Goal: Task Accomplishment & Management: Complete application form

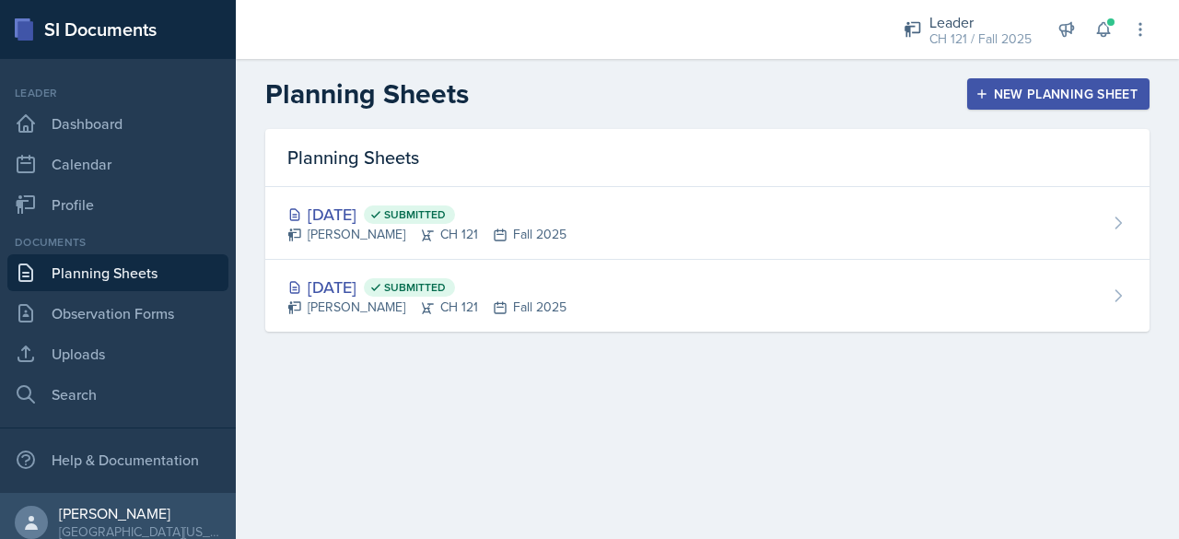
click at [1006, 82] on button "New Planning Sheet" at bounding box center [1058, 93] width 182 height 31
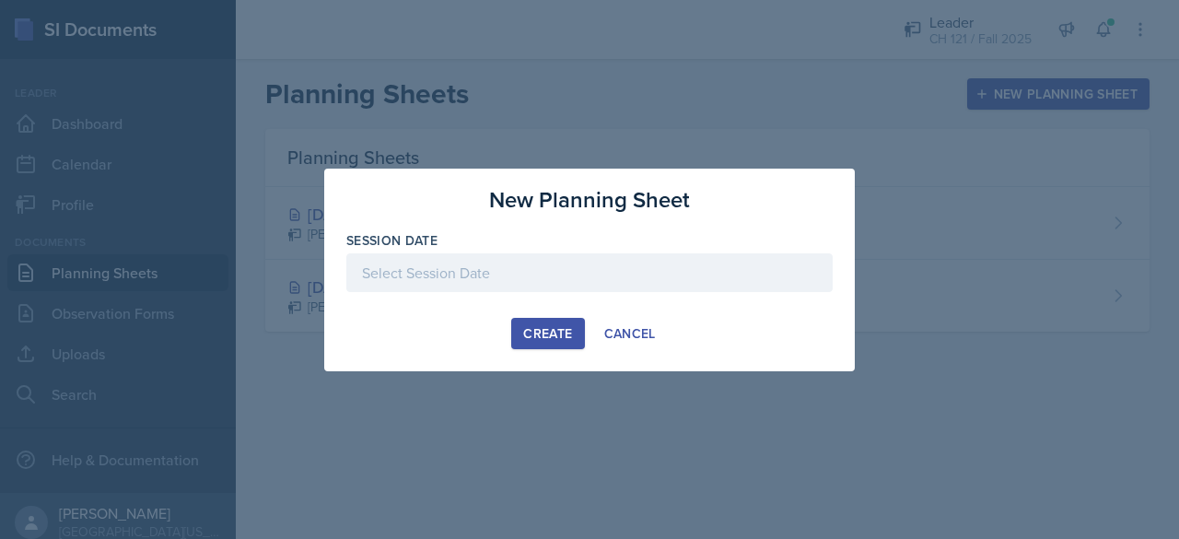
click at [556, 279] on div at bounding box center [589, 272] width 486 height 39
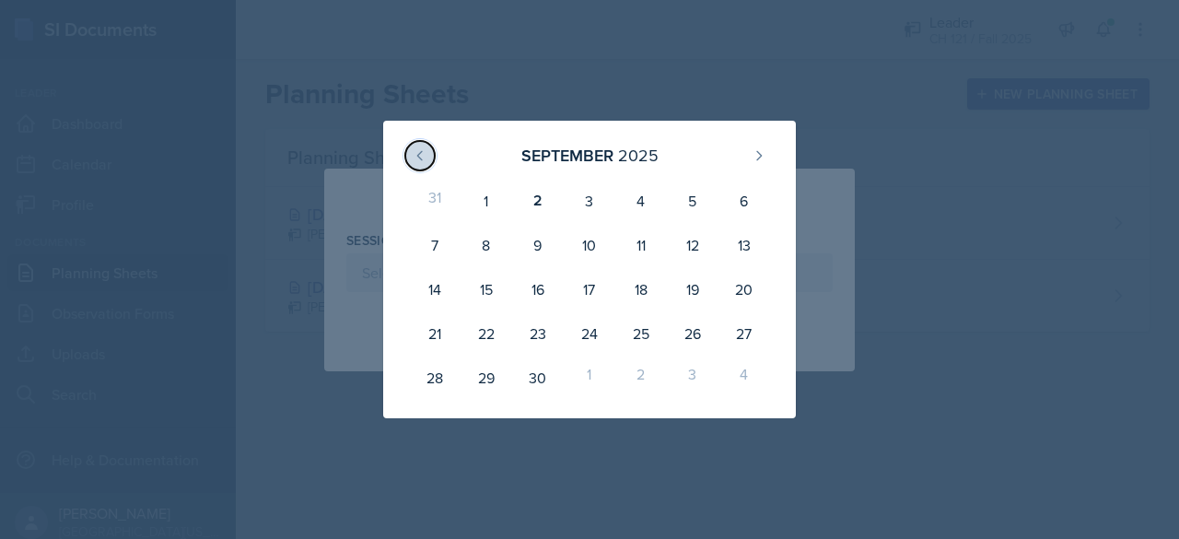
click at [416, 159] on icon at bounding box center [420, 155] width 15 height 15
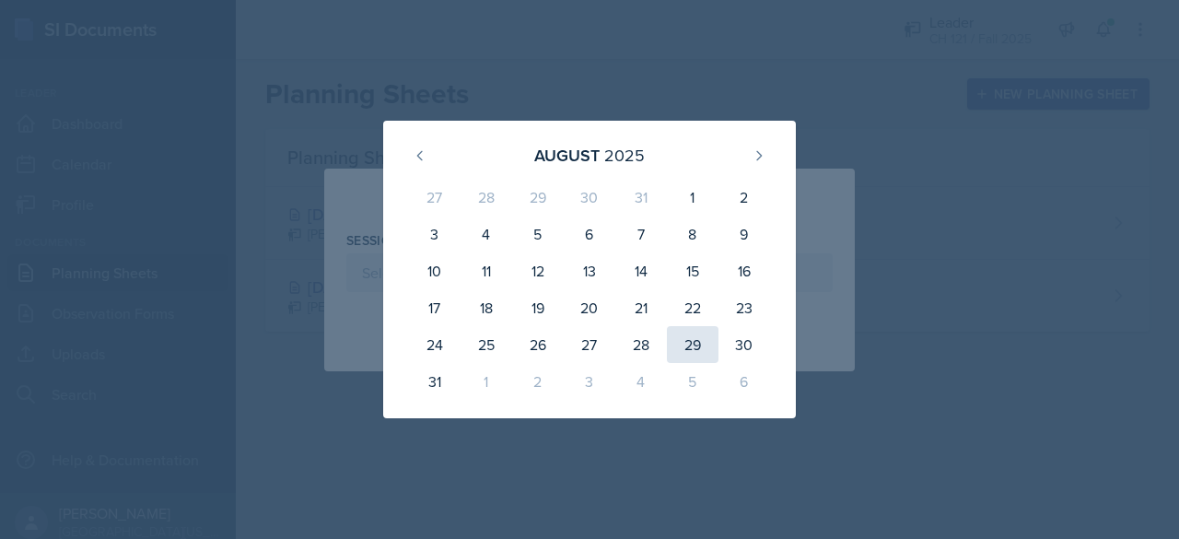
click at [707, 353] on div "29" at bounding box center [693, 344] width 52 height 37
type input "[DATE]"
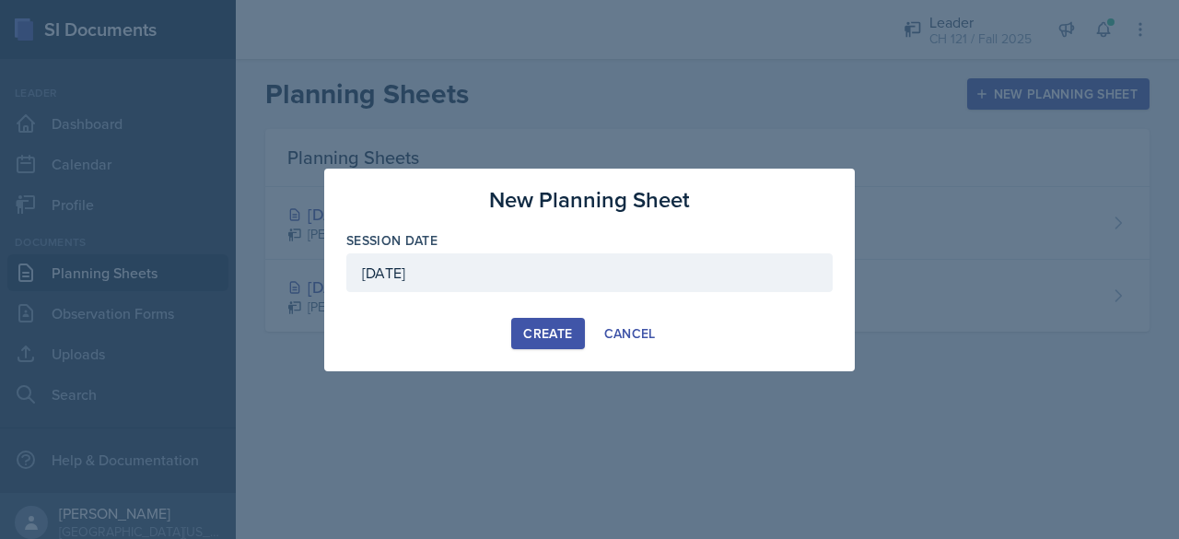
click at [545, 321] on button "Create" at bounding box center [547, 333] width 73 height 31
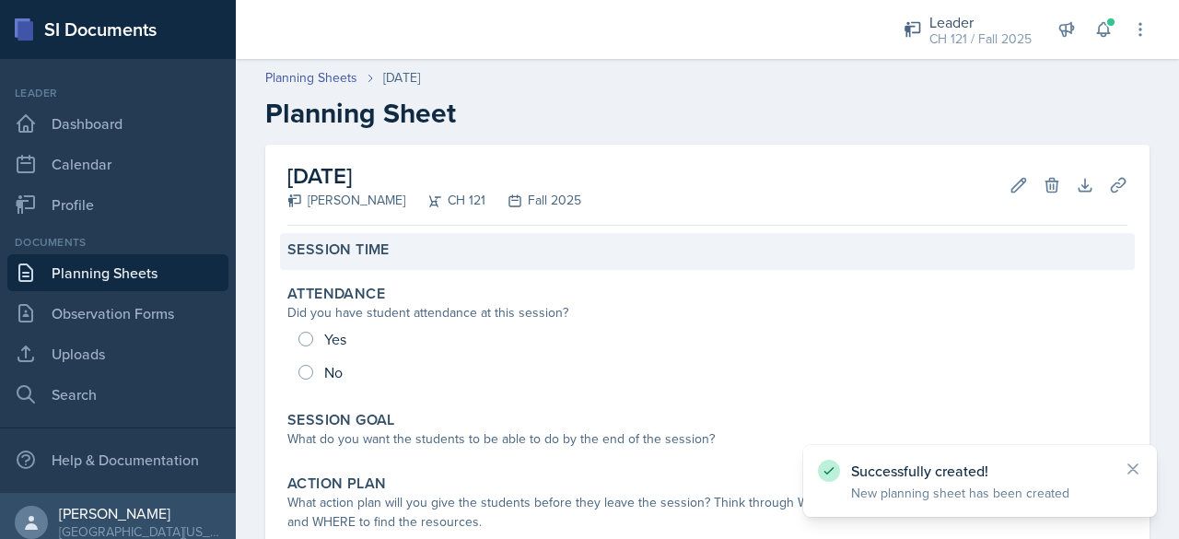
click at [368, 257] on label "Session Time" at bounding box center [338, 249] width 102 height 18
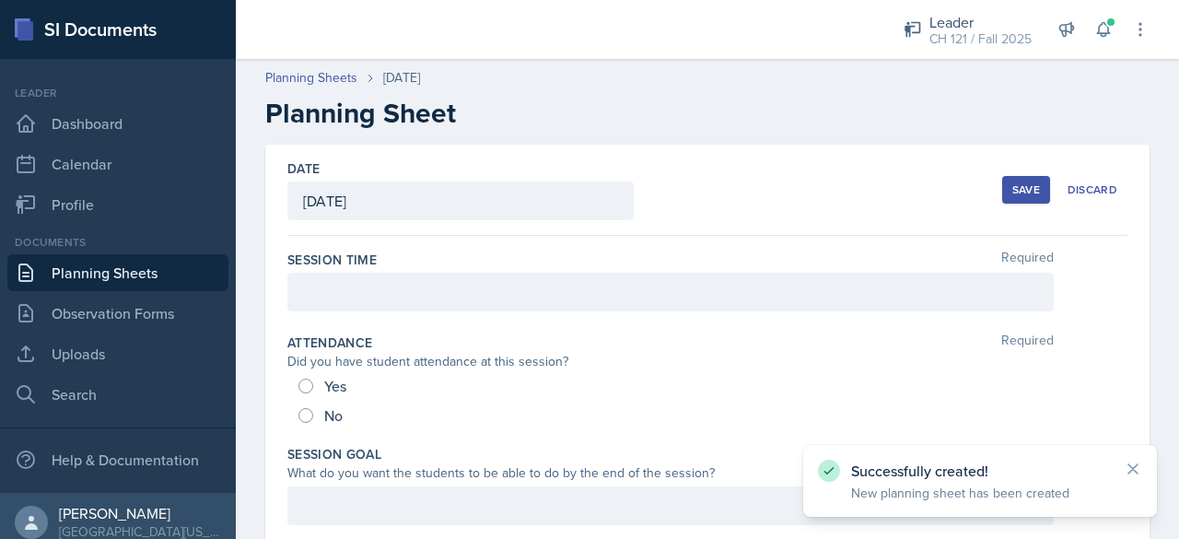
click at [380, 299] on div at bounding box center [670, 292] width 766 height 39
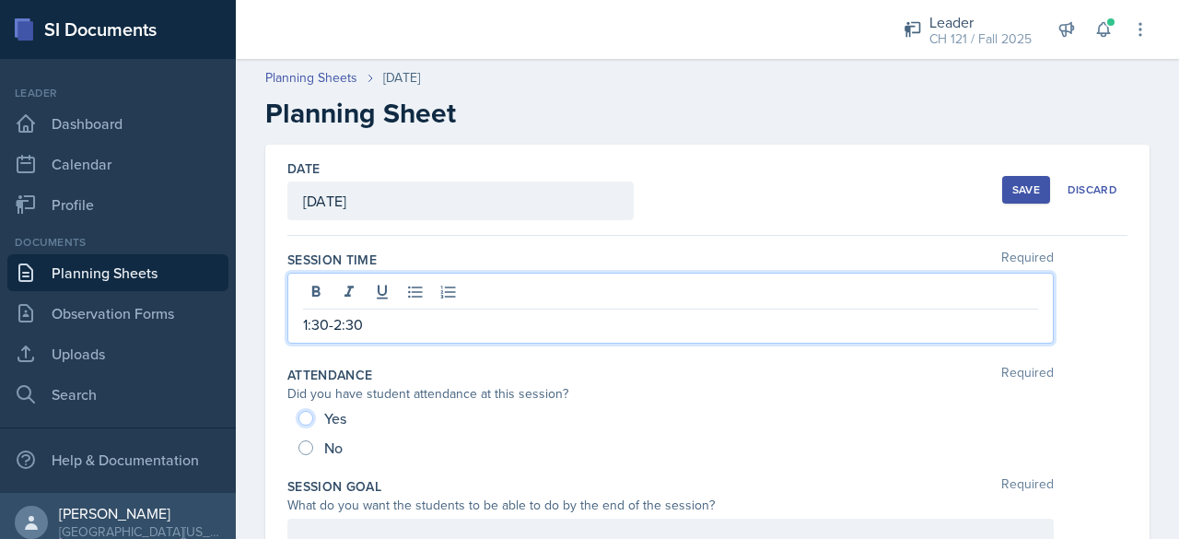
click at [305, 419] on input "Yes" at bounding box center [305, 418] width 15 height 15
radio input "true"
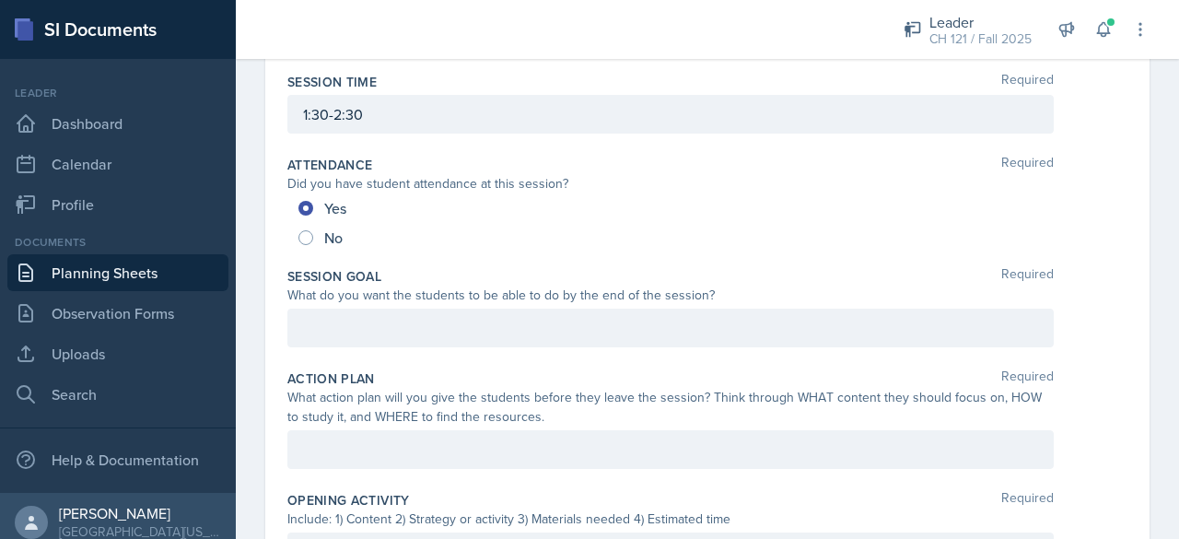
click at [494, 328] on p at bounding box center [670, 328] width 735 height 22
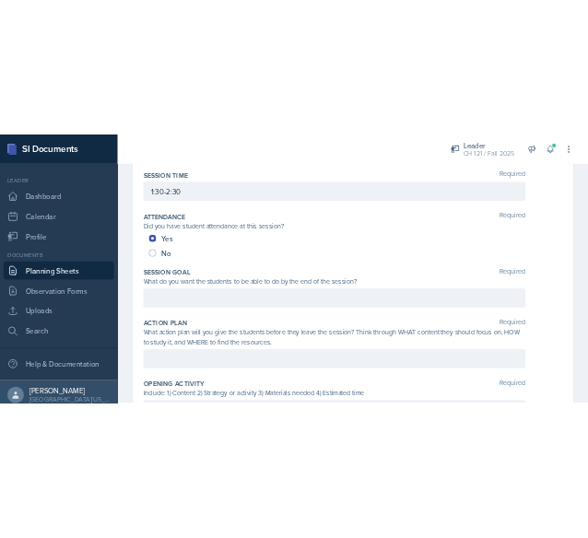
scroll to position [210, 0]
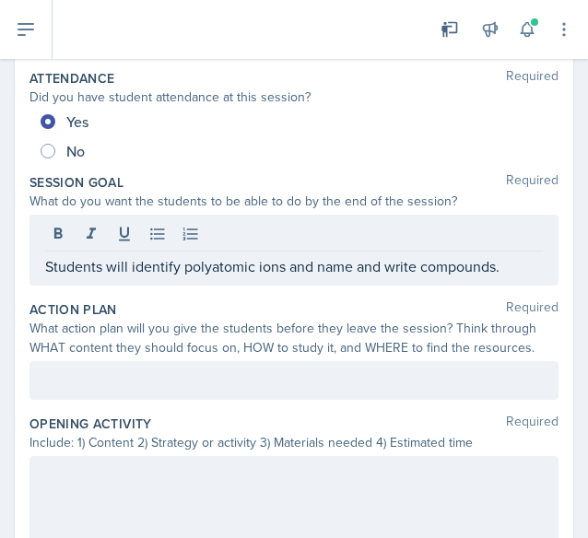
click at [239, 362] on div at bounding box center [293, 380] width 529 height 39
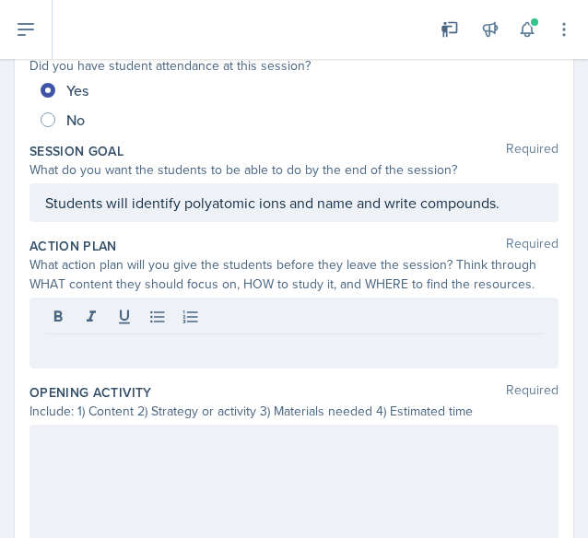
click at [329, 349] on p at bounding box center [293, 349] width 497 height 22
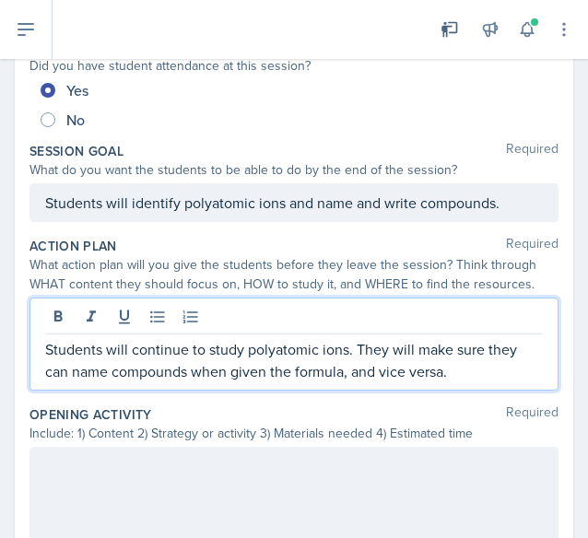
click at [40, 345] on div "Students will continue to study polyatomic ions. They will make sure they can n…" at bounding box center [293, 344] width 529 height 93
click at [41, 345] on div "Students will continue to study polyatomic ions. They will make sure they can n…" at bounding box center [293, 344] width 529 height 93
click at [46, 347] on p "Students will continue to study polyatomic ions. They will make sure they can n…" at bounding box center [293, 360] width 497 height 44
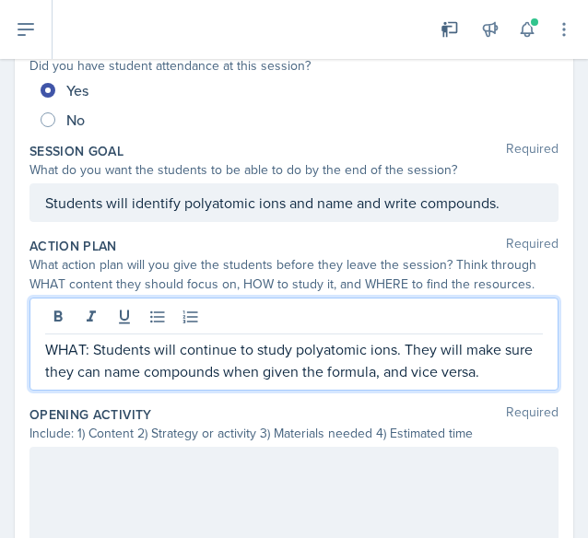
click at [521, 369] on p "WHAT: Students will continue to study polyatomic ions. They will make sure they…" at bounding box center [293, 360] width 497 height 44
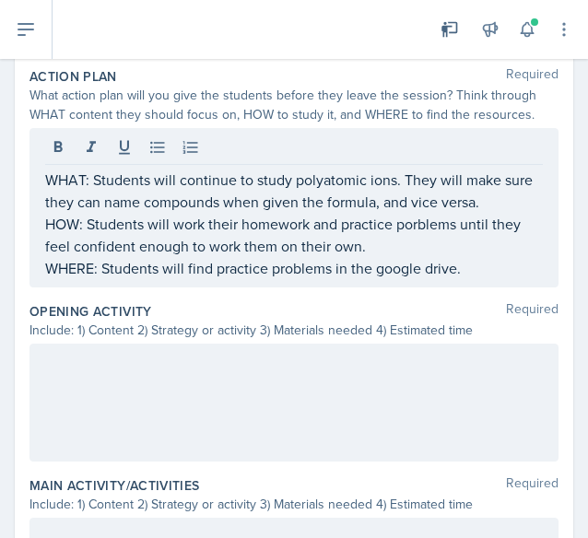
click at [355, 373] on div at bounding box center [293, 403] width 529 height 118
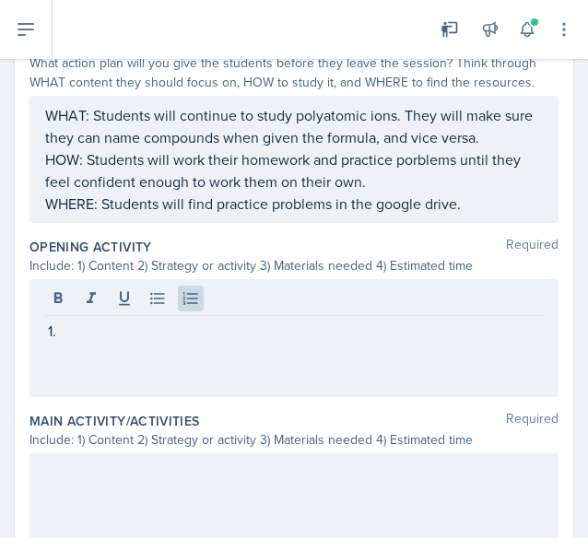
click at [277, 323] on p at bounding box center [301, 331] width 483 height 22
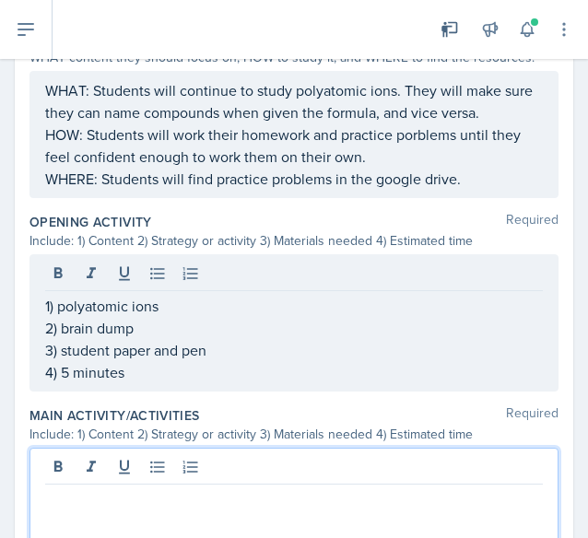
scroll to position [481, 0]
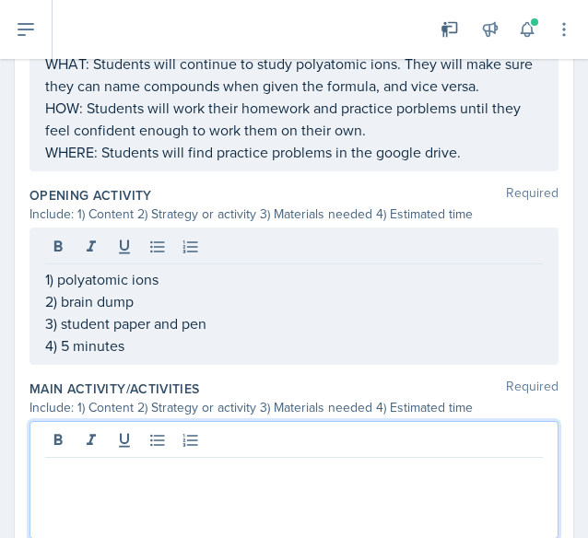
click at [258, 461] on p at bounding box center [293, 472] width 497 height 22
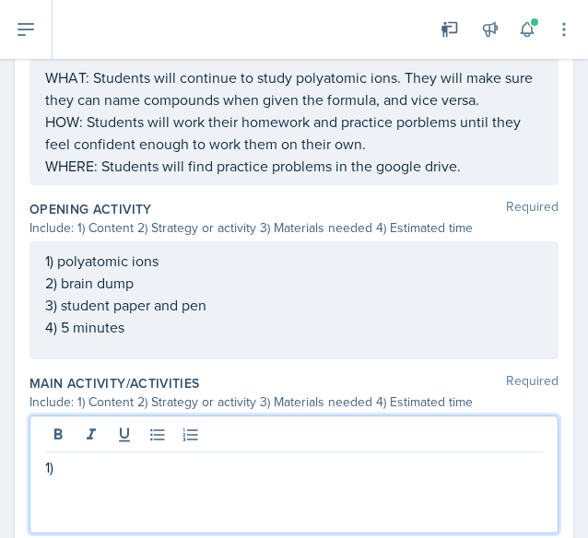
click at [105, 462] on p "1)" at bounding box center [293, 467] width 497 height 22
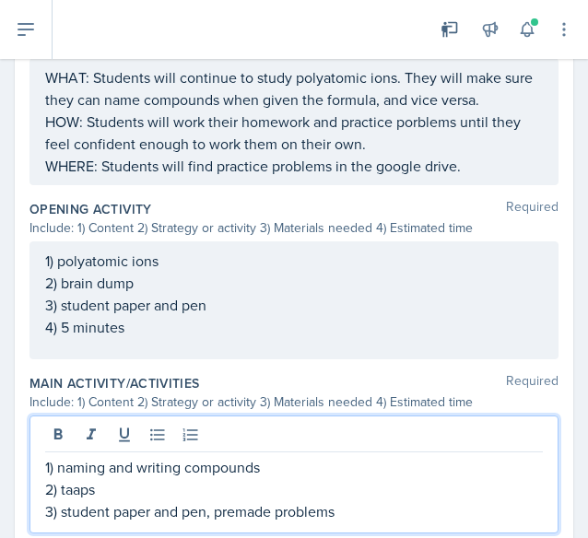
scroll to position [488, 0]
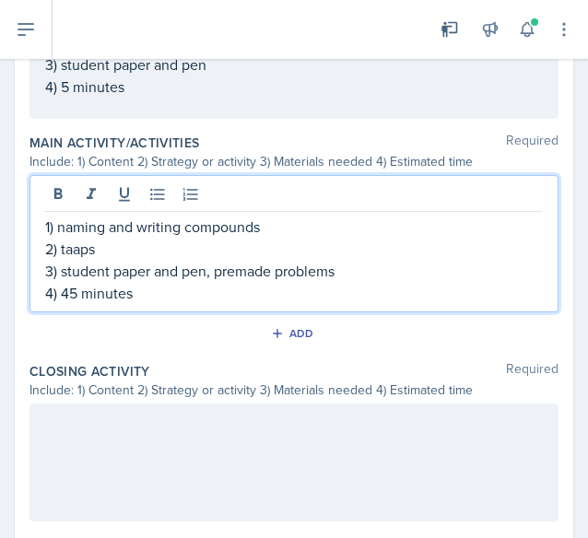
click at [139, 428] on p at bounding box center [293, 423] width 497 height 22
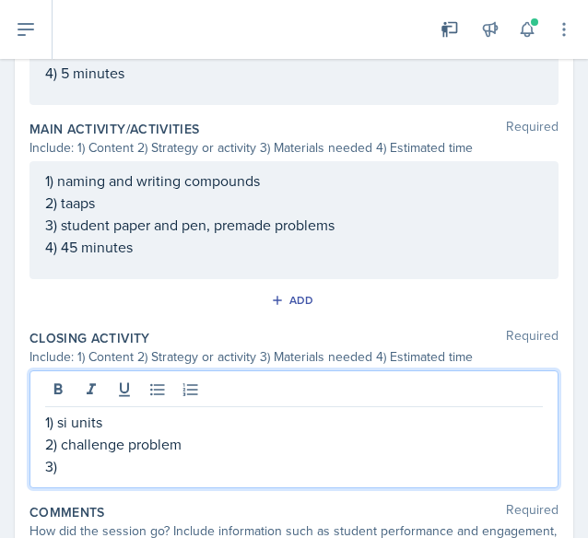
click at [139, 428] on p "1) si units" at bounding box center [293, 422] width 497 height 22
click at [202, 434] on p "2) challenge problem" at bounding box center [293, 444] width 497 height 22
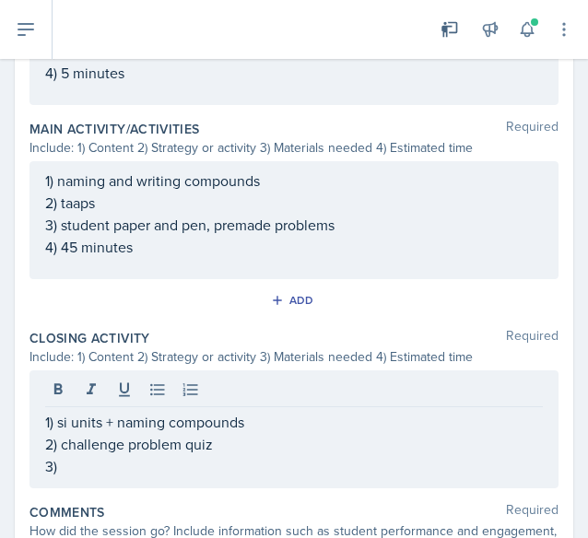
click at [182, 473] on div "1) si units + naming compounds 2) challenge problem quiz 3)" at bounding box center [293, 429] width 529 height 118
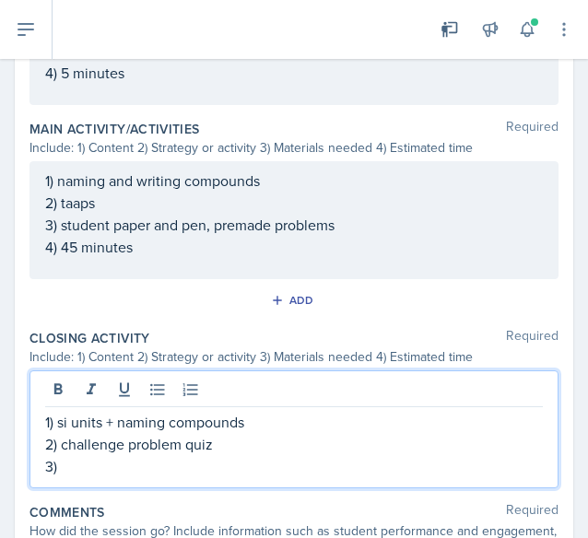
click at [166, 465] on p "3)" at bounding box center [293, 466] width 497 height 22
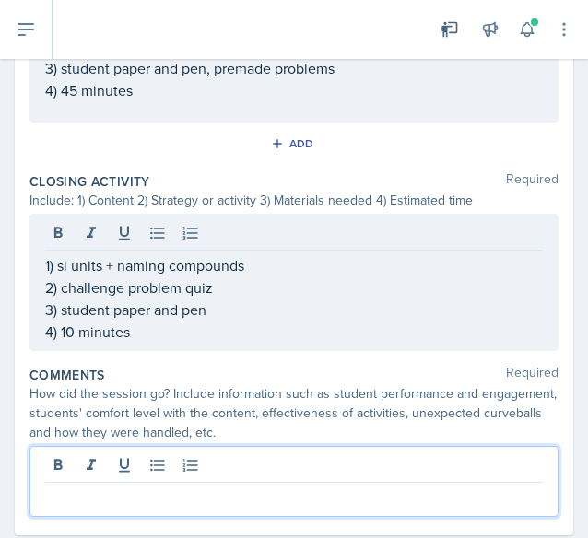
click at [190, 486] on p at bounding box center [293, 497] width 497 height 22
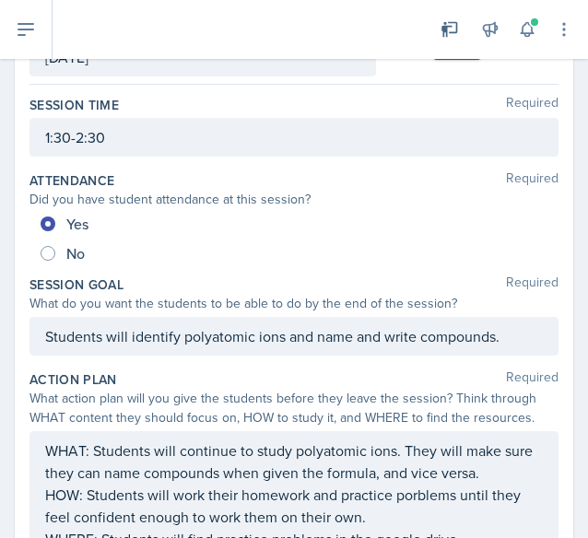
scroll to position [0, 0]
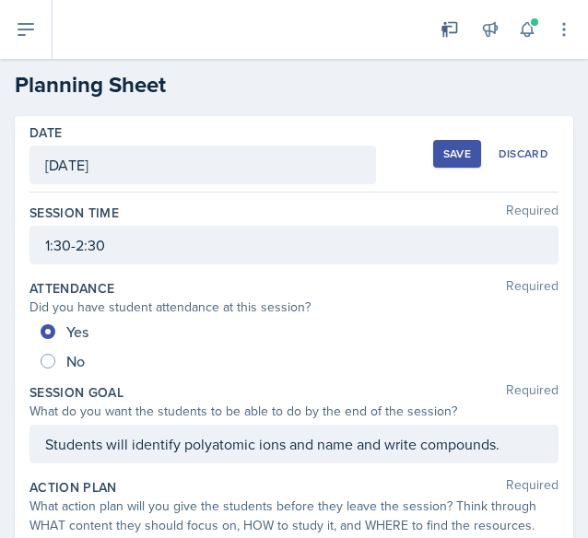
click at [443, 146] on div "Save" at bounding box center [457, 153] width 28 height 15
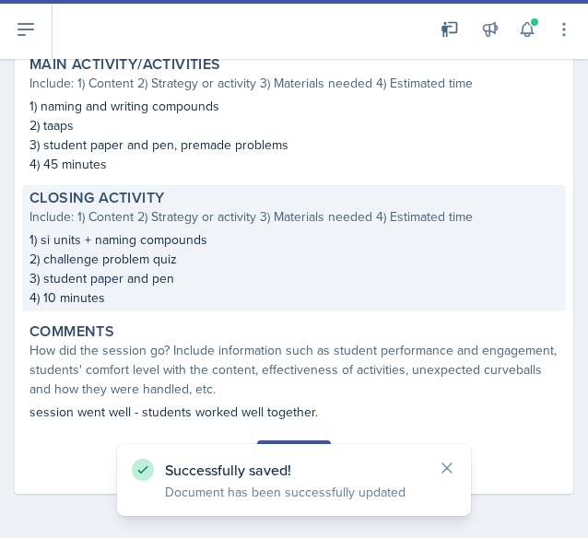
scroll to position [732, 0]
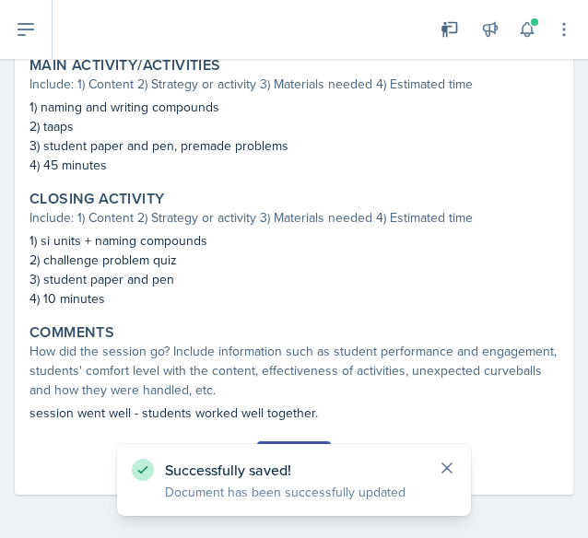
click at [448, 460] on icon at bounding box center [447, 468] width 18 height 18
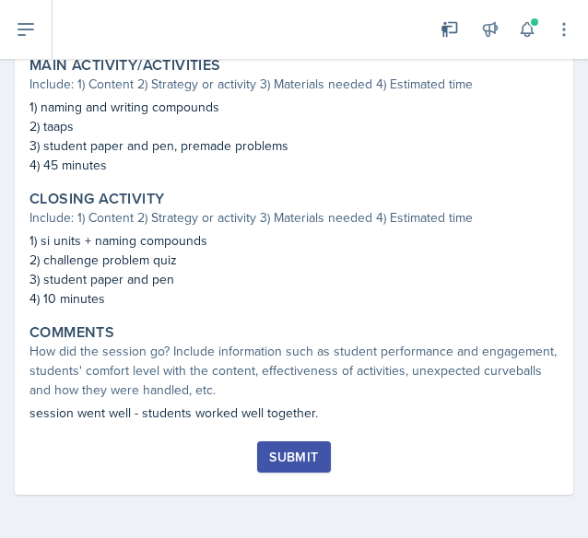
click at [296, 443] on button "Submit" at bounding box center [293, 456] width 73 height 31
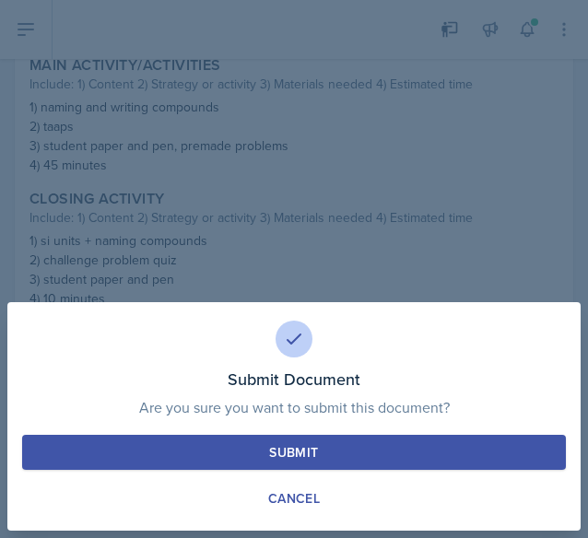
click at [360, 460] on button "Submit" at bounding box center [293, 452] width 543 height 35
radio input "true"
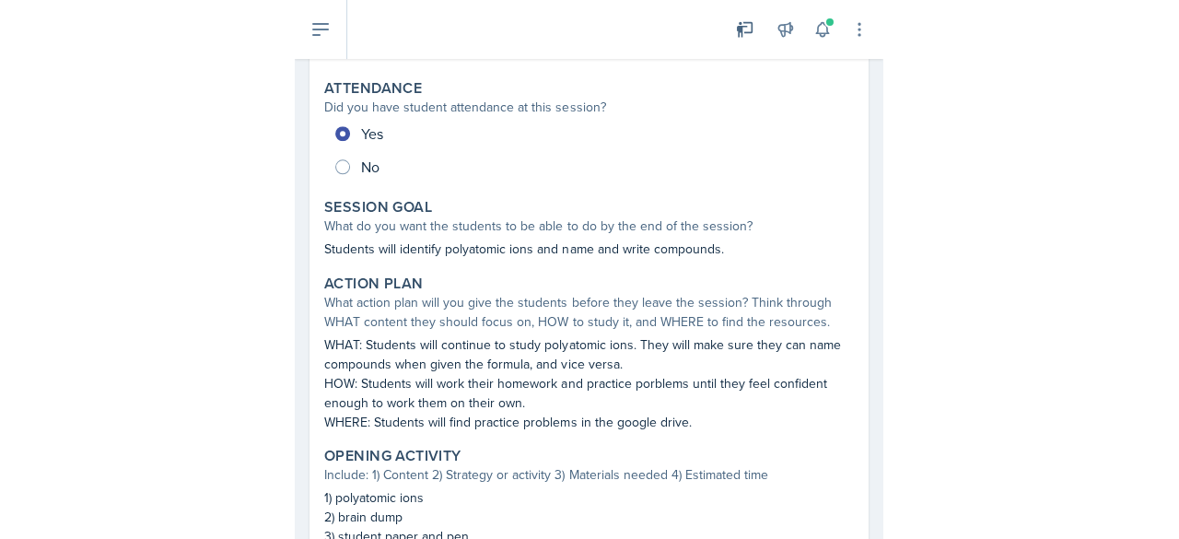
scroll to position [0, 0]
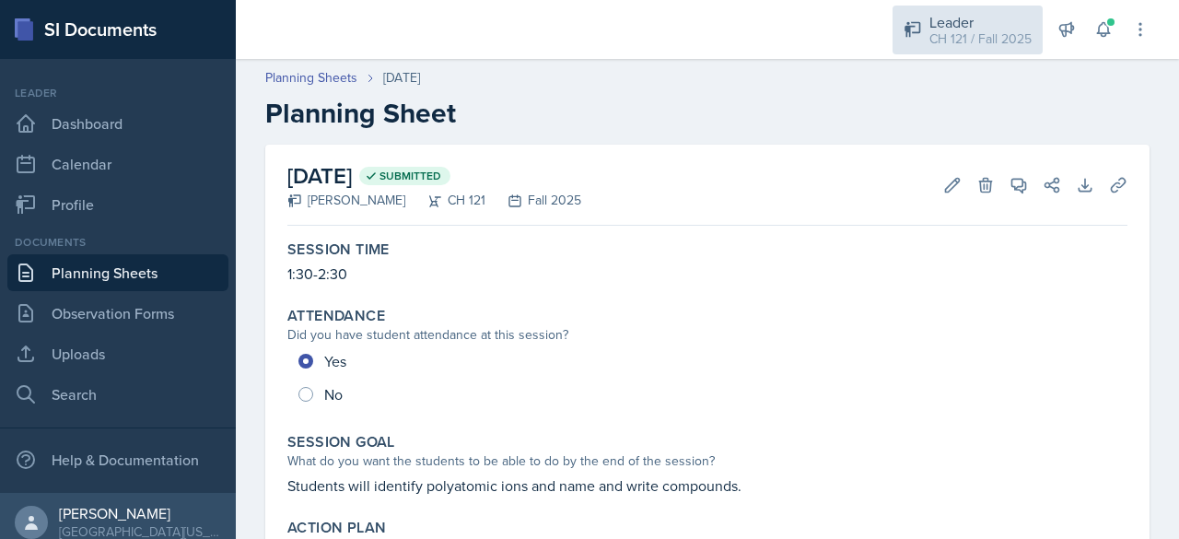
click at [985, 38] on div "CH 121 / Fall 2025" at bounding box center [980, 38] width 102 height 19
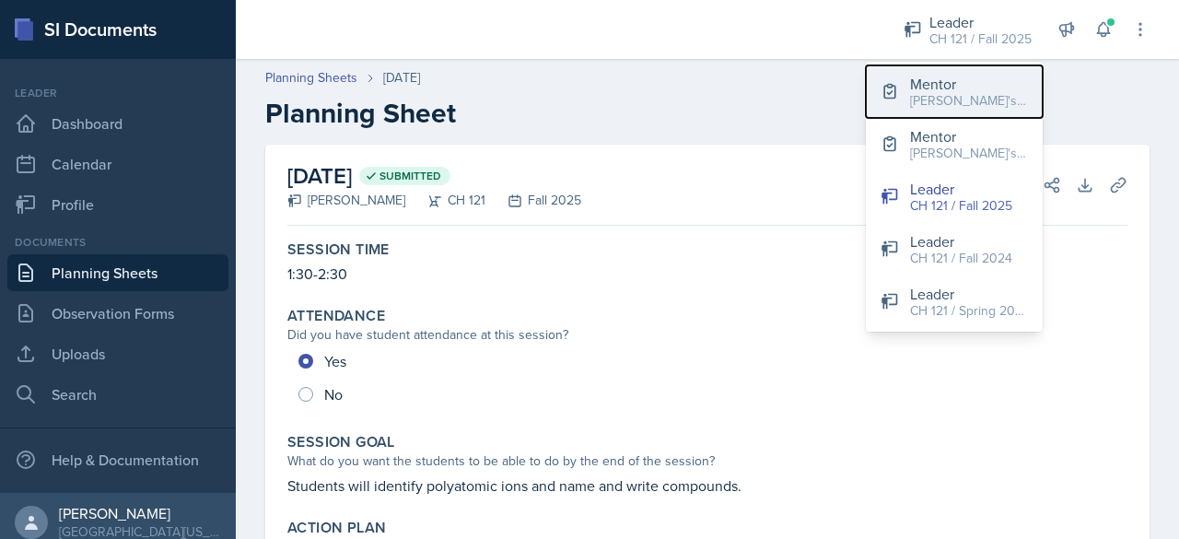
click at [969, 91] on div "[PERSON_NAME]'s Groups / Fall 2025" at bounding box center [969, 100] width 118 height 19
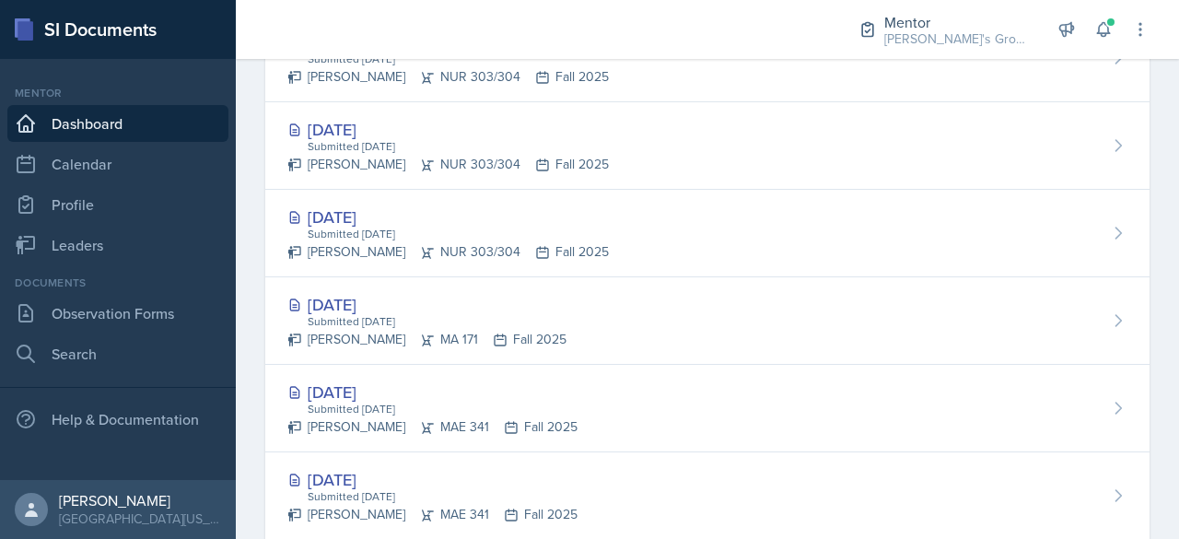
scroll to position [1058, 0]
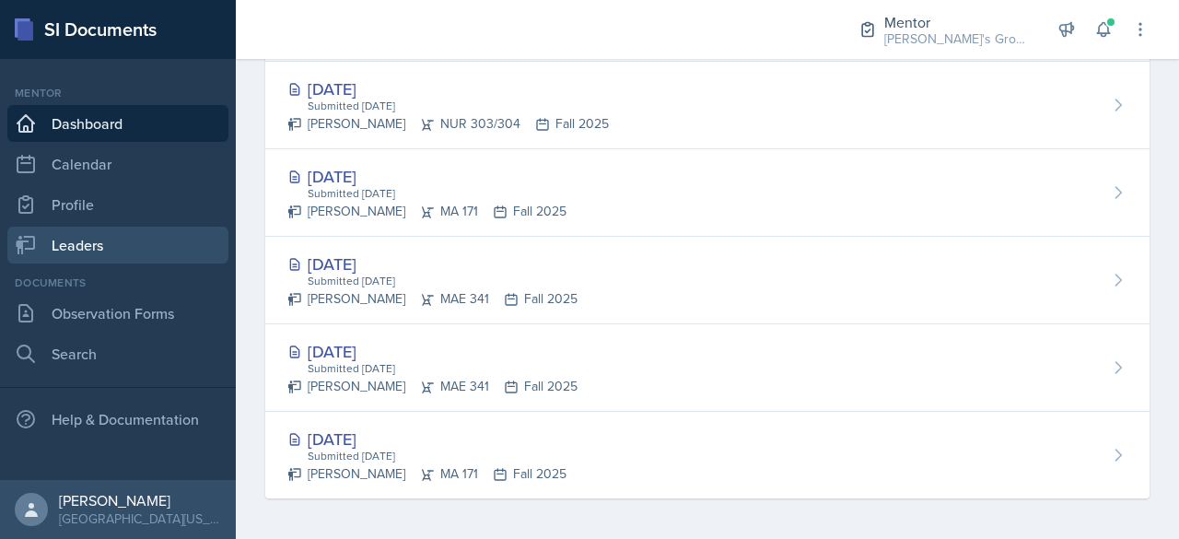
click at [142, 240] on link "Leaders" at bounding box center [117, 245] width 221 height 37
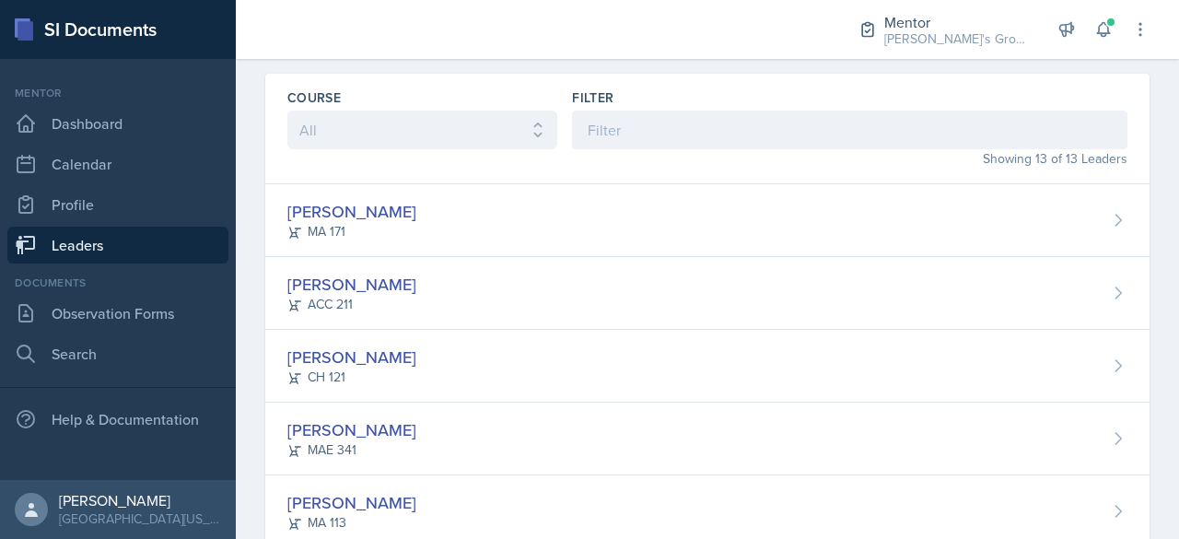
scroll to position [54, 0]
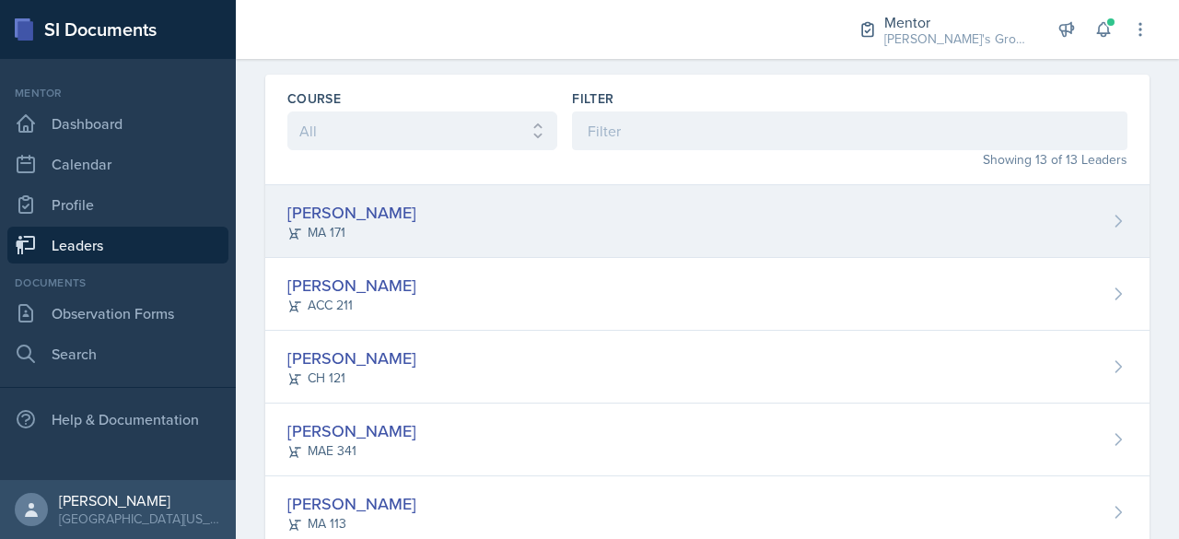
click at [588, 227] on div "[PERSON_NAME] MA 171" at bounding box center [707, 221] width 884 height 73
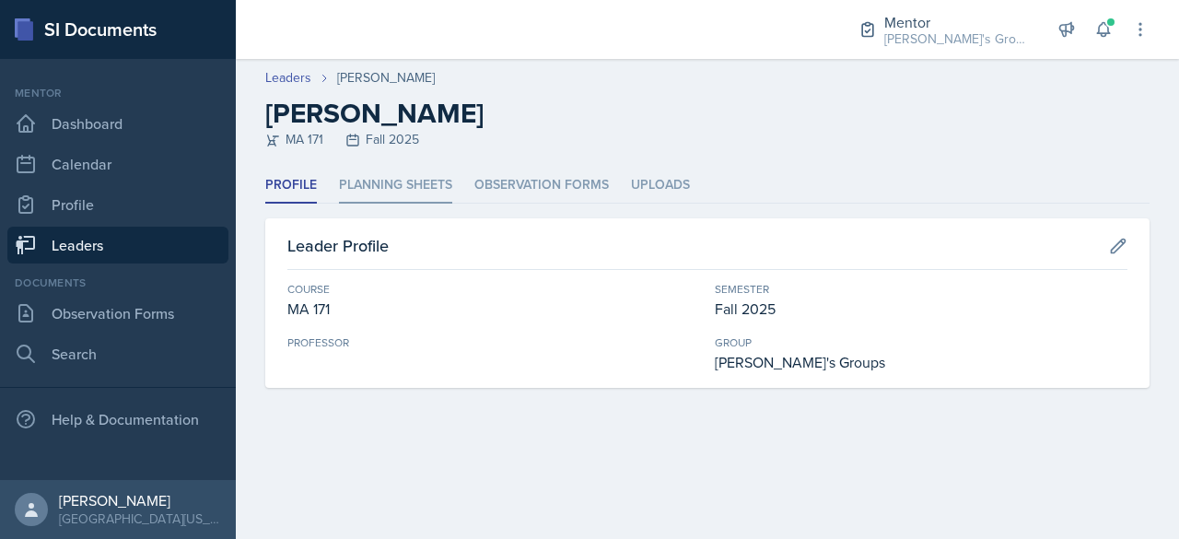
click at [419, 193] on li "Planning Sheets" at bounding box center [395, 186] width 113 height 36
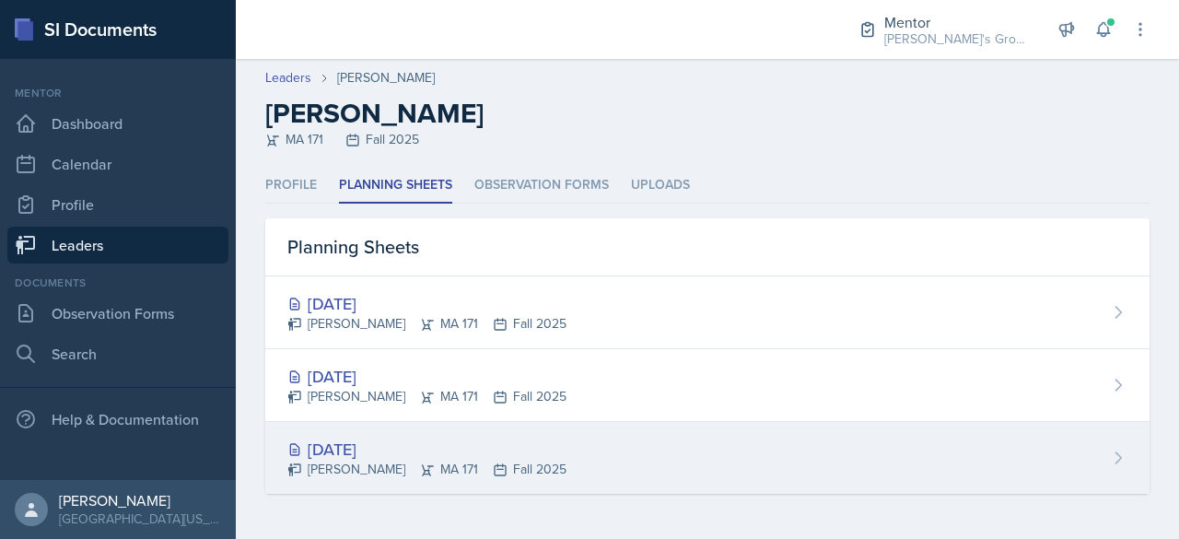
click at [388, 454] on div "[DATE]" at bounding box center [426, 449] width 279 height 25
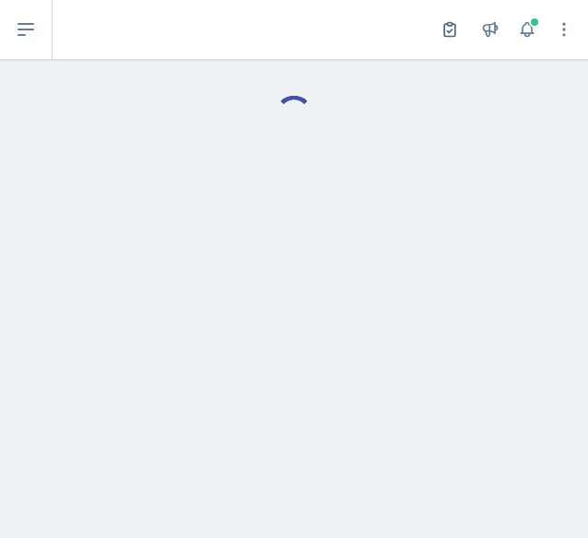
select select "Planning Sheets"
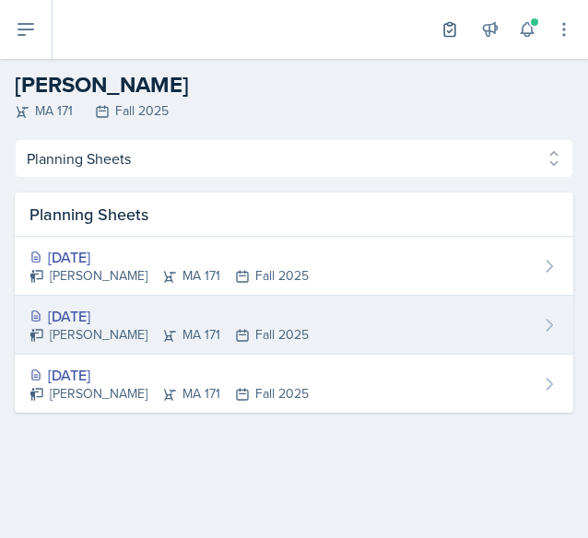
click at [88, 313] on div "[DATE]" at bounding box center [168, 316] width 279 height 22
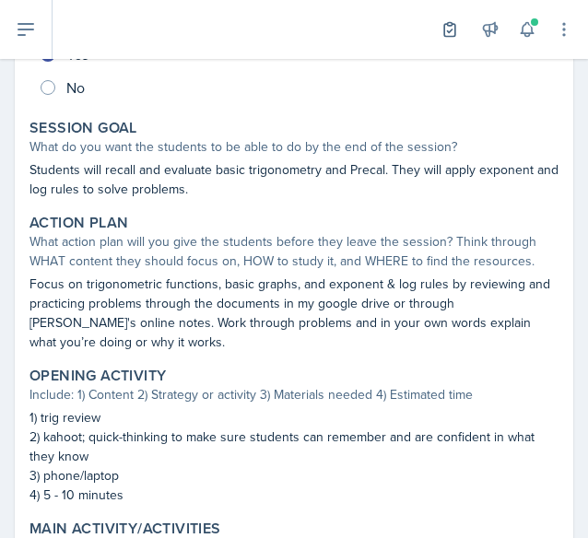
scroll to position [310, 0]
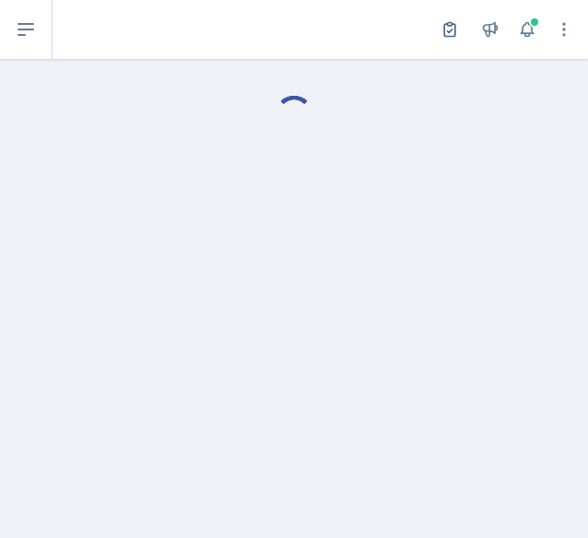
select select "Planning Sheets"
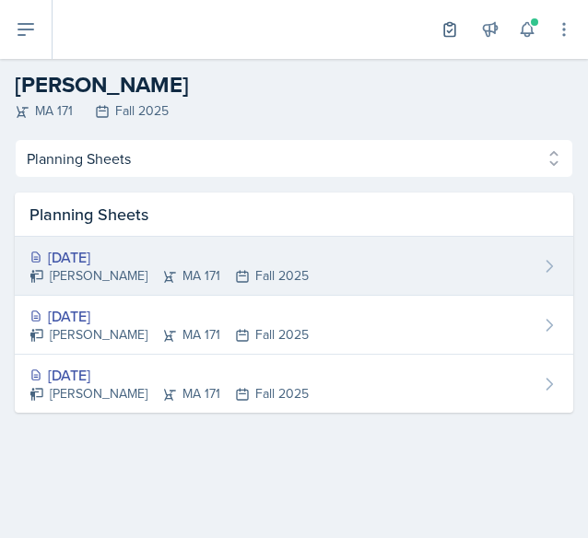
click at [116, 273] on div "[PERSON_NAME] MA 171 Fall 2025" at bounding box center [168, 275] width 279 height 19
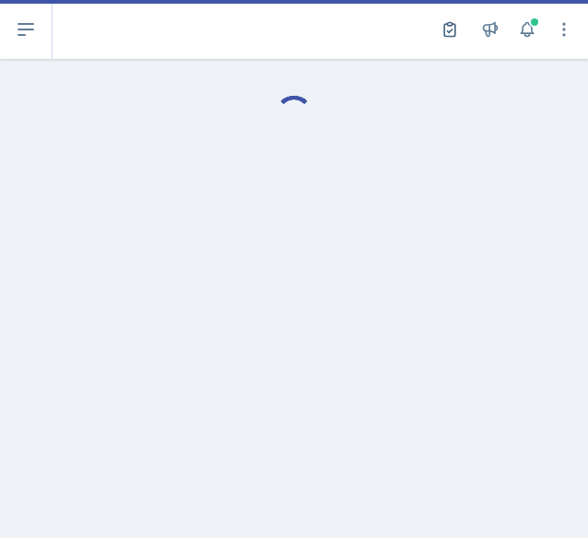
select select "Planning Sheets"
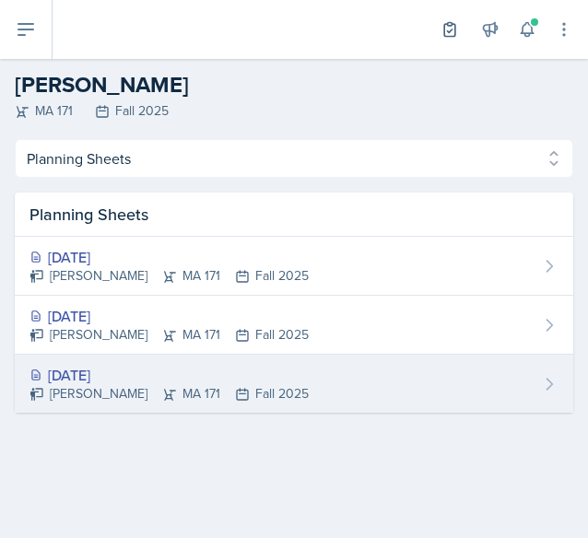
click at [107, 401] on div "[PERSON_NAME] MA 171 Fall 2025" at bounding box center [168, 393] width 279 height 19
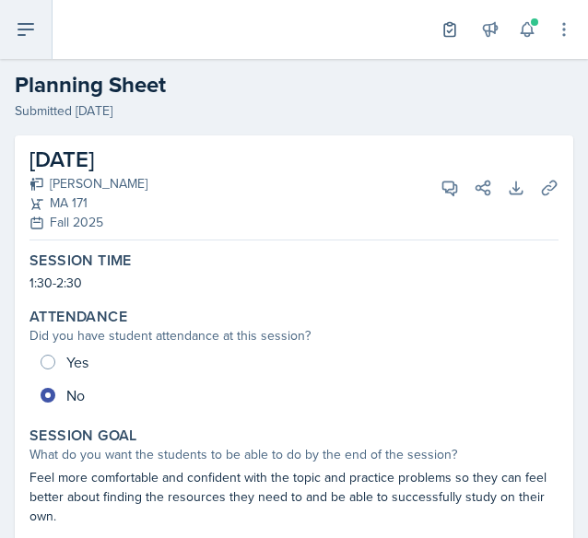
click at [39, 29] on button at bounding box center [26, 29] width 53 height 59
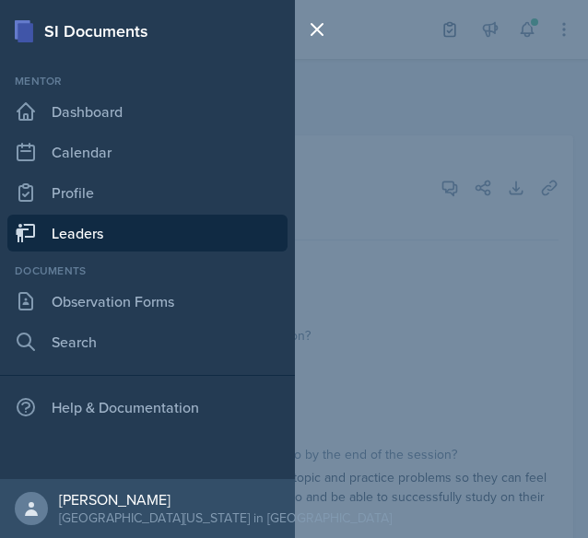
click at [117, 239] on link "Leaders" at bounding box center [147, 233] width 280 height 37
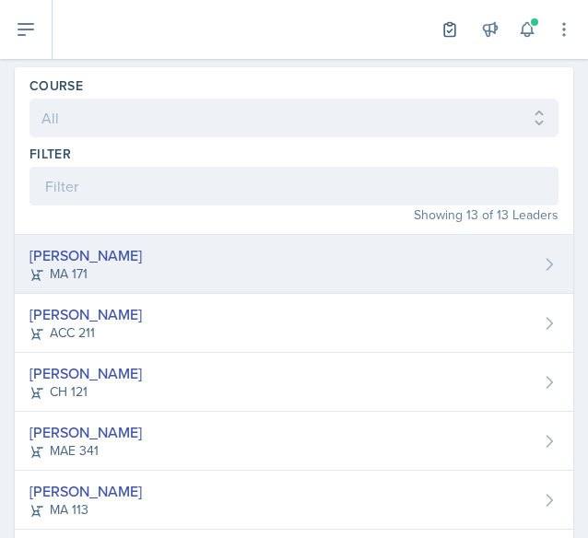
scroll to position [63, 0]
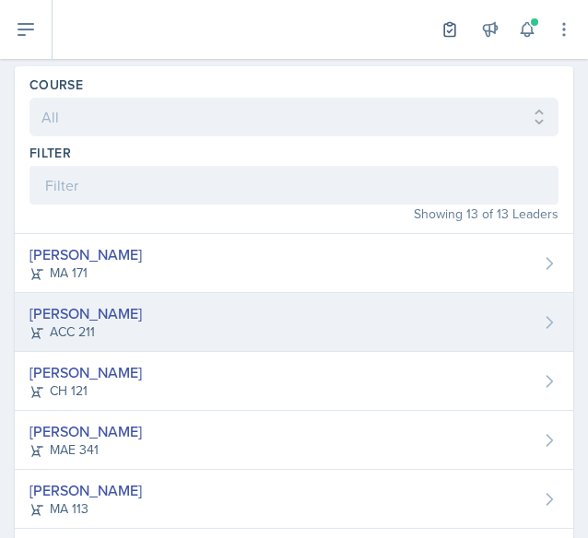
click at [127, 308] on div "[PERSON_NAME]" at bounding box center [85, 313] width 112 height 22
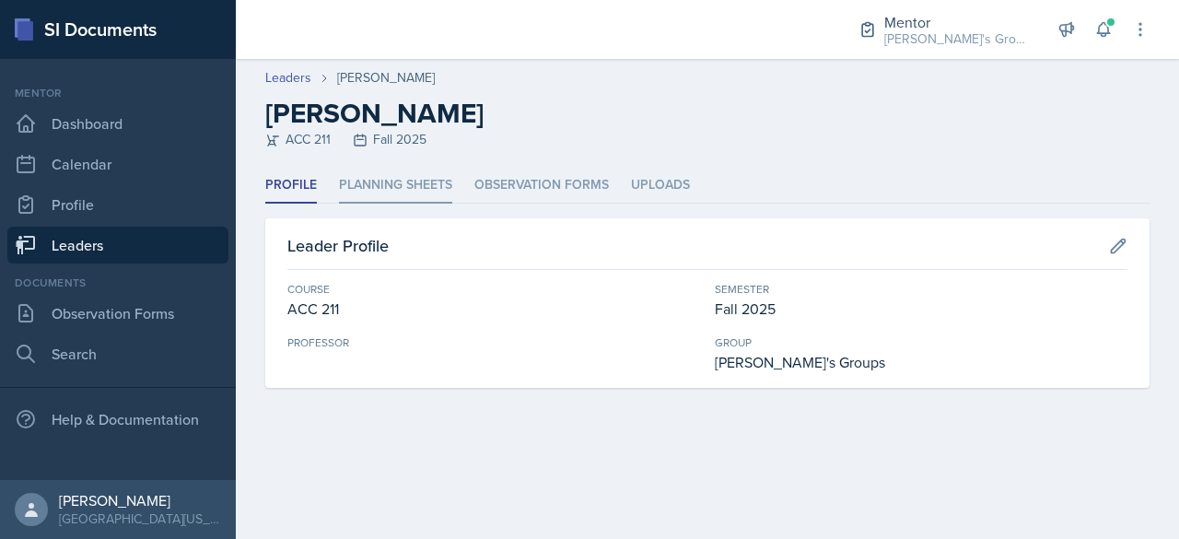
click at [445, 183] on li "Planning Sheets" at bounding box center [395, 186] width 113 height 36
select select "Planning Sheets"
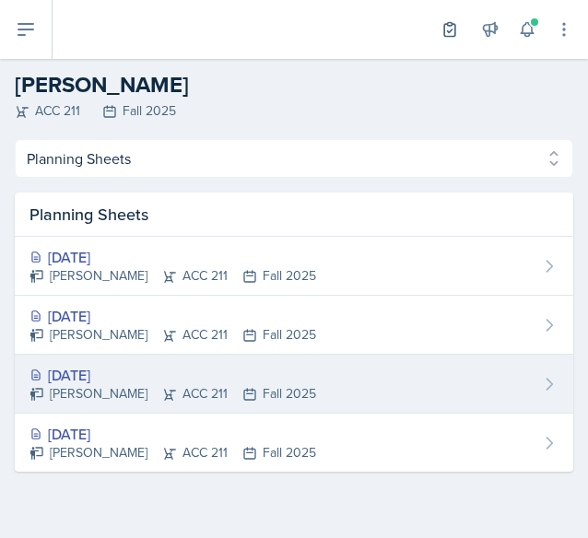
click at [98, 378] on div "[DATE]" at bounding box center [172, 375] width 286 height 22
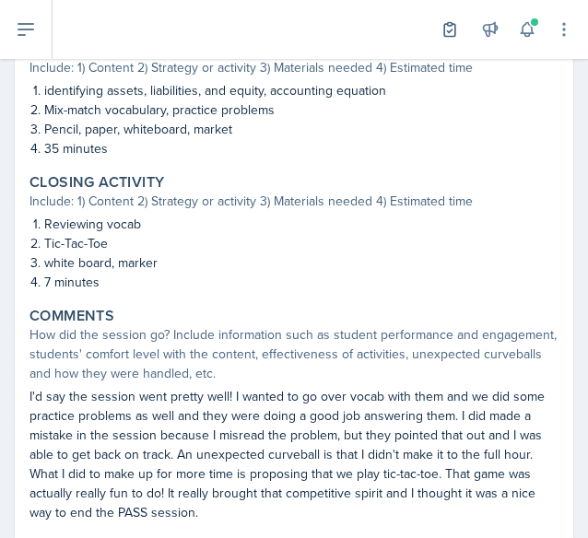
scroll to position [814, 0]
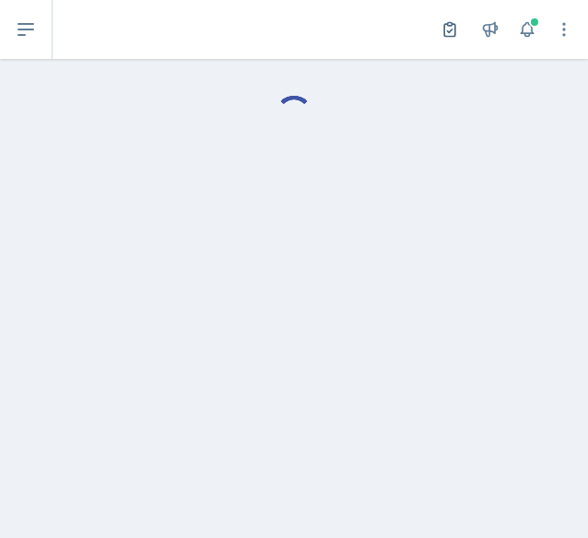
select select "Planning Sheets"
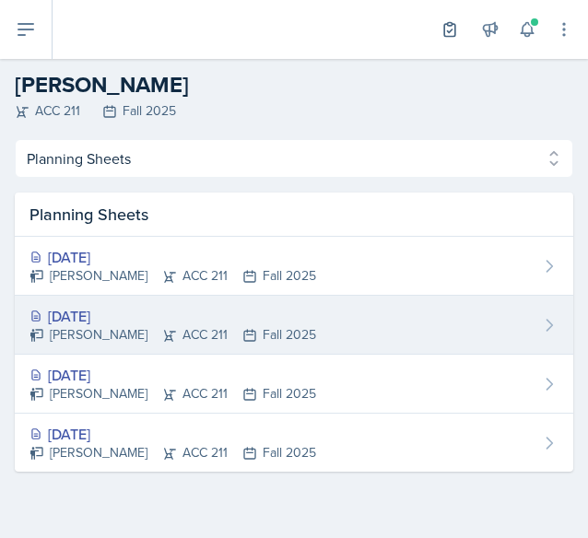
click at [93, 318] on div "[DATE]" at bounding box center [172, 316] width 286 height 22
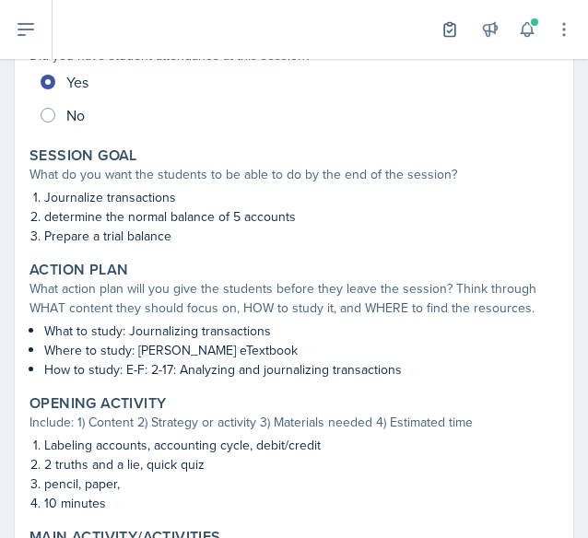
scroll to position [295, 0]
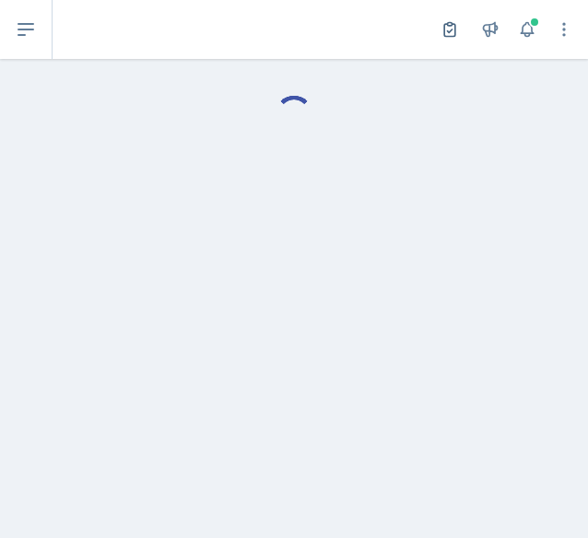
select select "Planning Sheets"
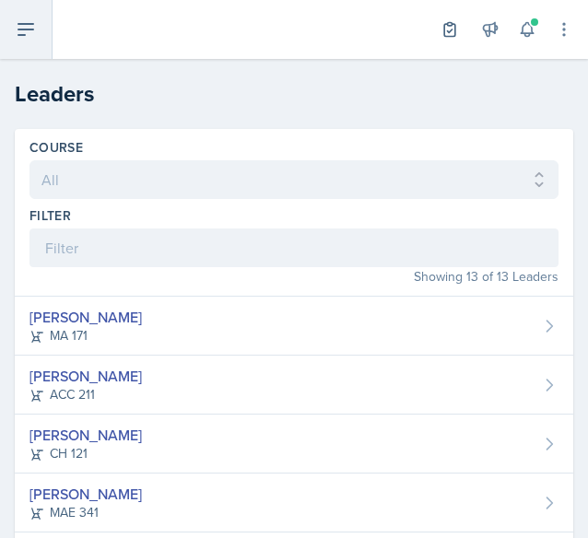
click at [40, 40] on button at bounding box center [26, 29] width 53 height 59
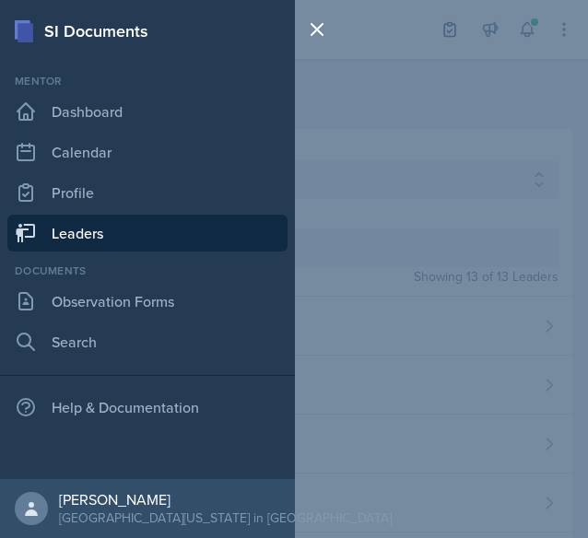
click at [192, 235] on link "Leaders" at bounding box center [147, 233] width 280 height 37
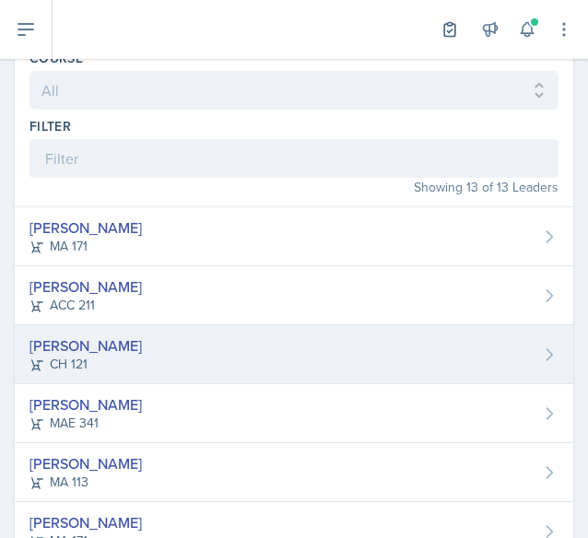
scroll to position [112, 0]
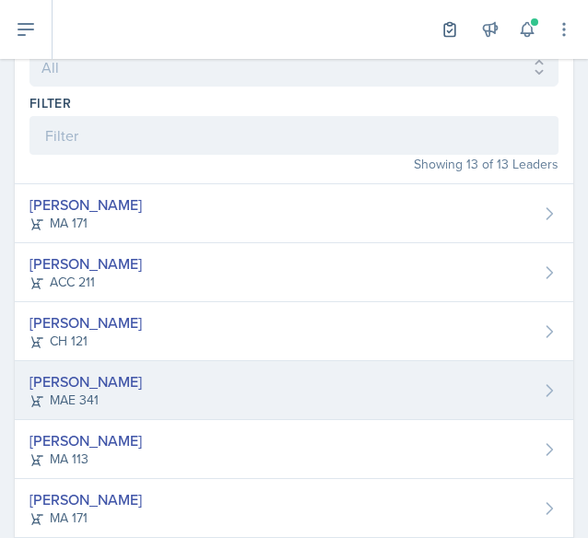
click at [111, 393] on div "MAE 341" at bounding box center [85, 400] width 112 height 19
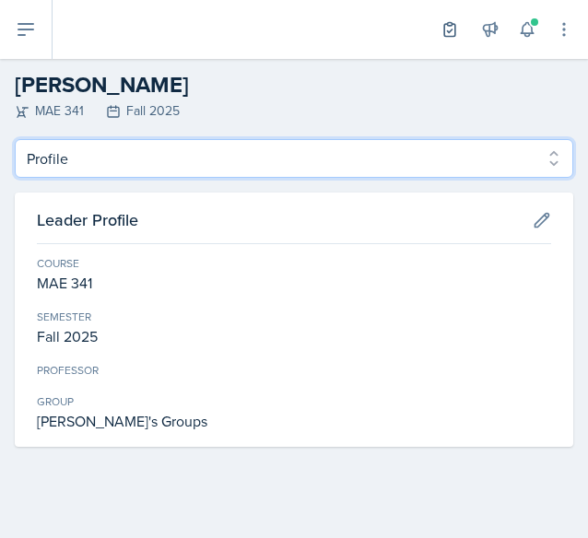
click at [173, 156] on select "Profile Planning Sheets Observation Forms Uploads" at bounding box center [294, 158] width 558 height 39
select select "Planning Sheets"
click at [15, 139] on select "Profile Planning Sheets Observation Forms Uploads" at bounding box center [294, 158] width 558 height 39
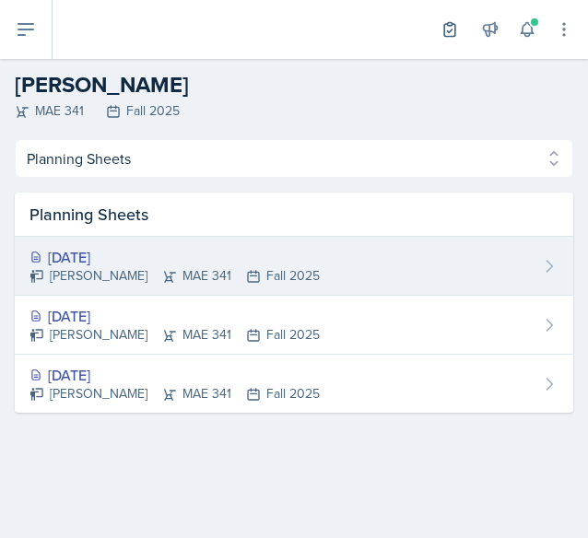
click at [164, 279] on icon at bounding box center [170, 276] width 12 height 11
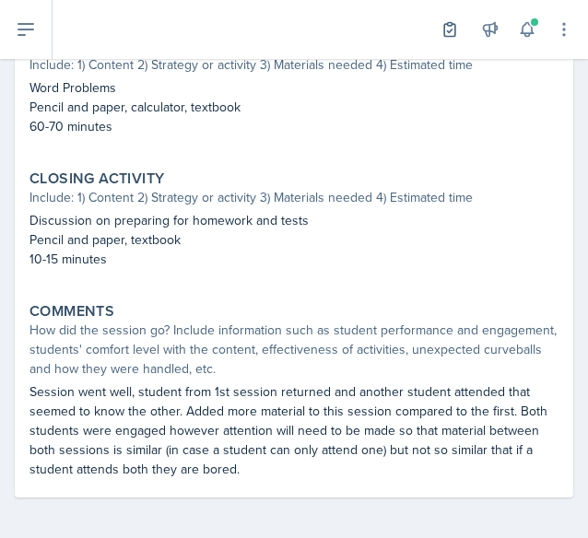
scroll to position [676, 0]
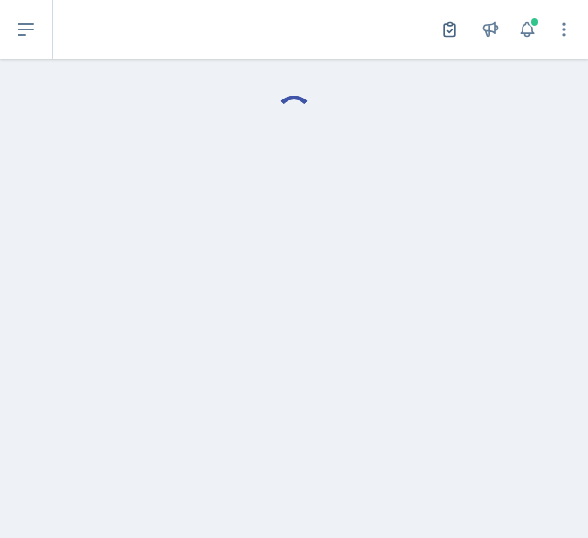
select select "Planning Sheets"
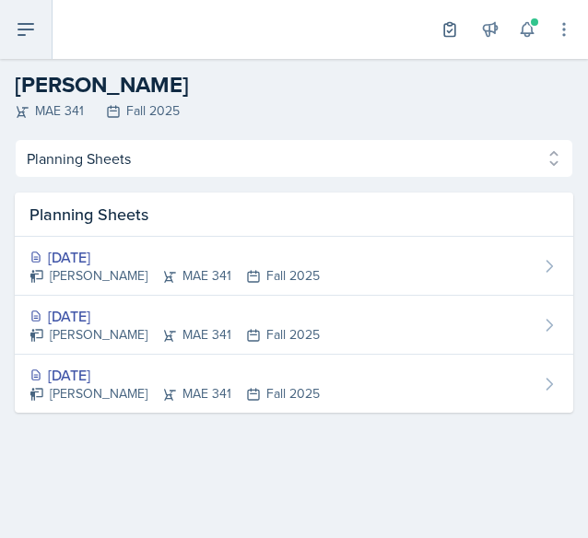
click at [43, 36] on button at bounding box center [26, 29] width 53 height 59
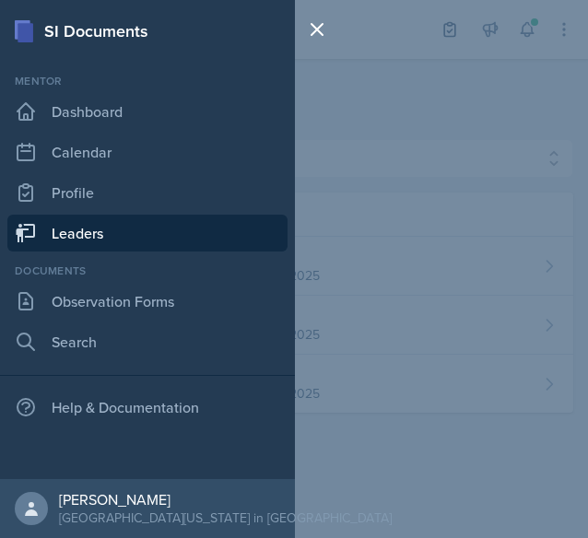
click at [142, 238] on link "Leaders" at bounding box center [147, 233] width 280 height 37
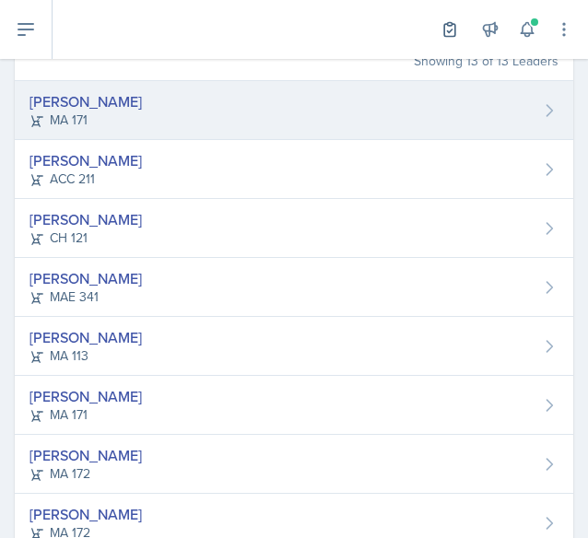
scroll to position [223, 0]
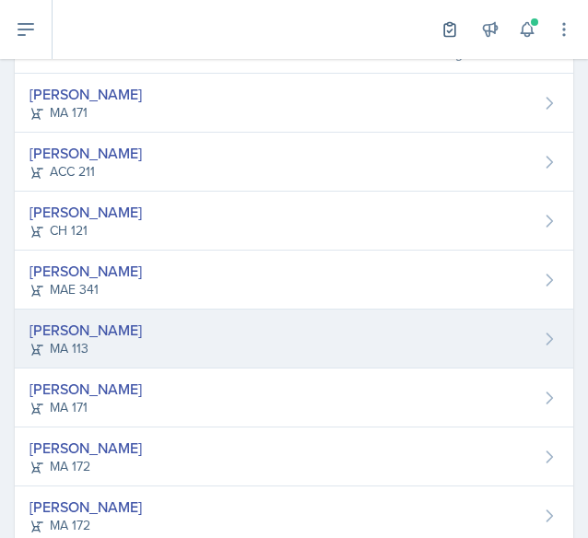
click at [92, 324] on div "[PERSON_NAME]" at bounding box center [85, 330] width 112 height 22
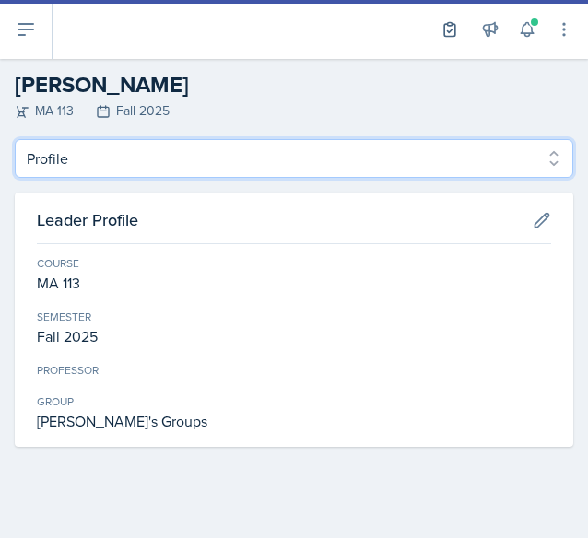
click at [134, 159] on select "Profile Planning Sheets Observation Forms Uploads" at bounding box center [294, 158] width 558 height 39
select select "Planning Sheets"
click at [15, 139] on select "Profile Planning Sheets Observation Forms Uploads" at bounding box center [294, 158] width 558 height 39
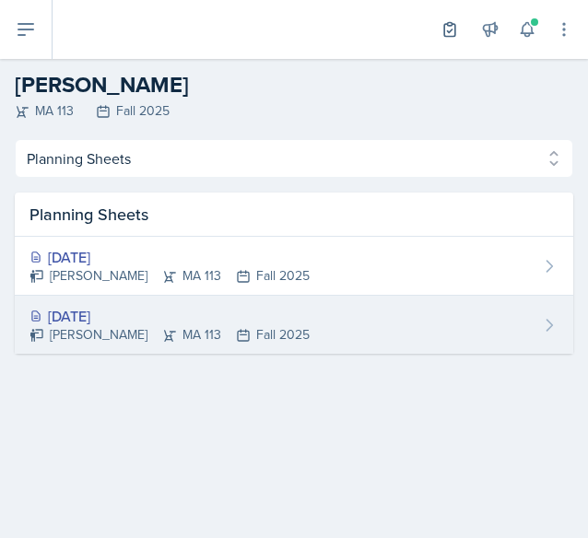
click at [111, 336] on div "[PERSON_NAME] MA 113 Fall 2025" at bounding box center [169, 334] width 280 height 19
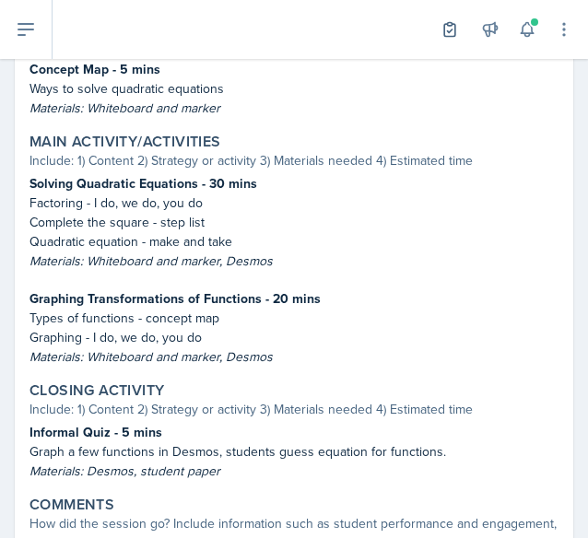
scroll to position [794, 0]
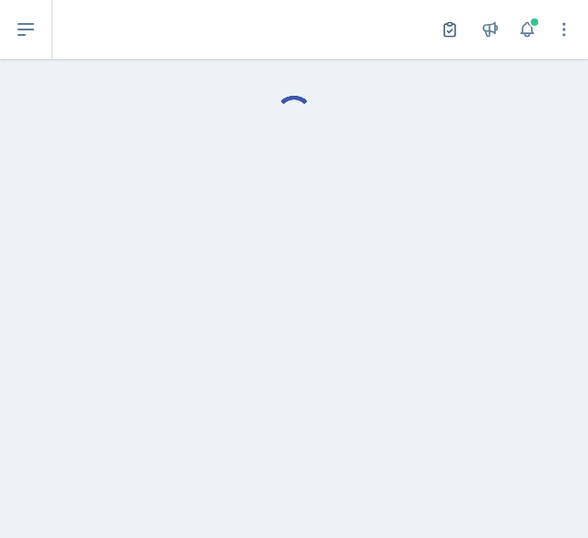
select select "Planning Sheets"
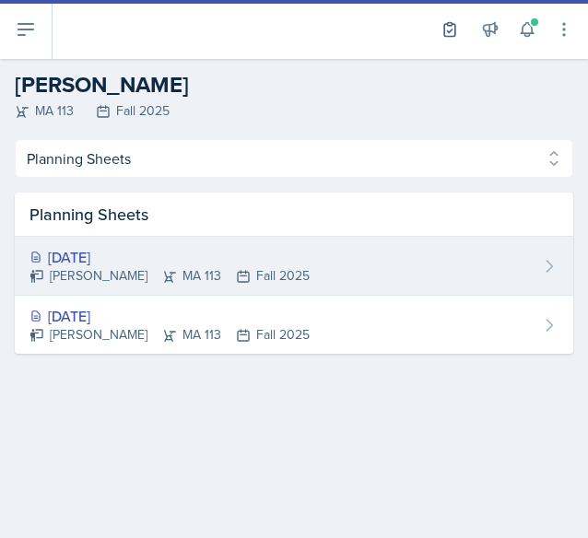
click at [120, 255] on div "[DATE]" at bounding box center [169, 257] width 280 height 22
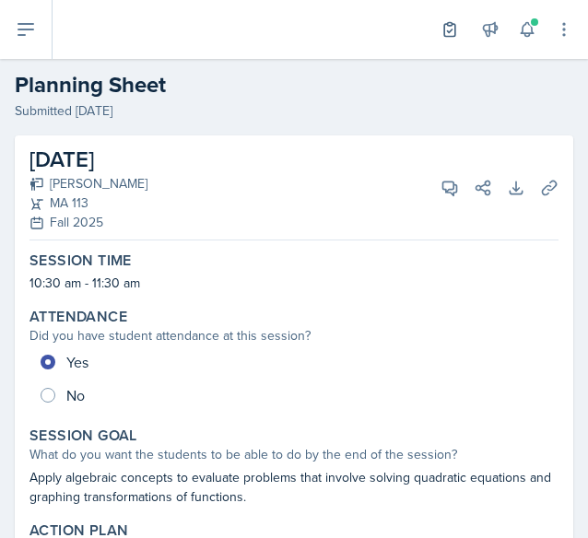
click at [120, 251] on label "Session Time" at bounding box center [80, 260] width 102 height 18
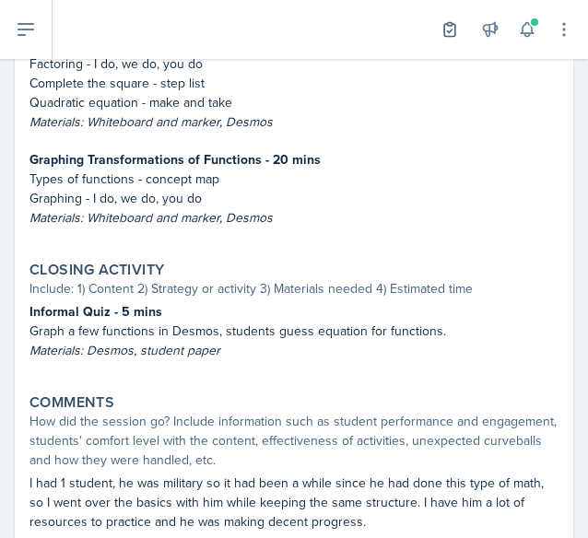
scroll to position [888, 0]
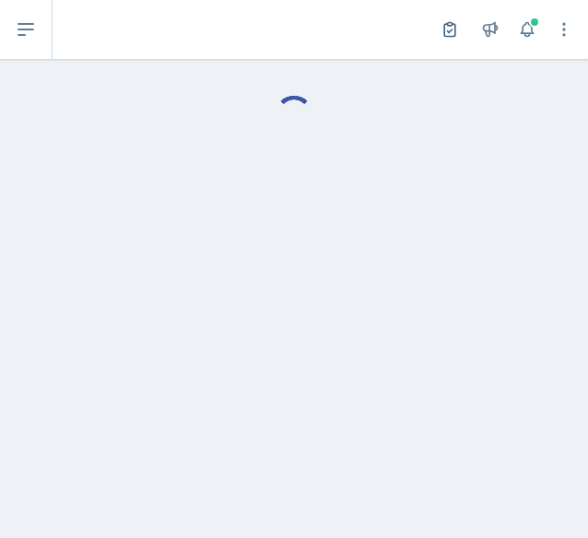
select select "Planning Sheets"
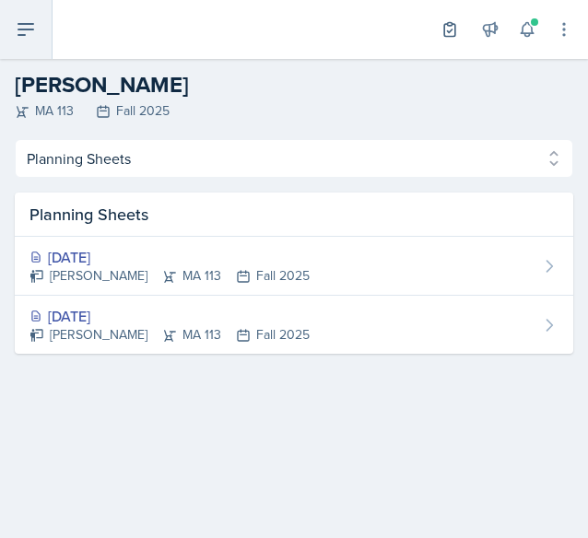
click at [41, 29] on button at bounding box center [26, 29] width 53 height 59
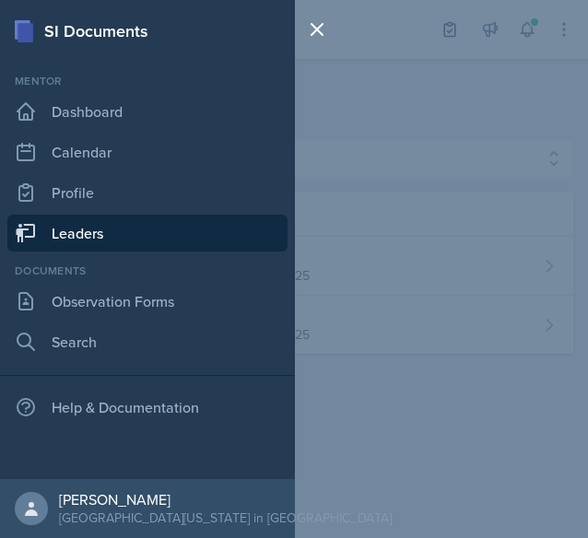
click at [104, 228] on link "Leaders" at bounding box center [147, 233] width 280 height 37
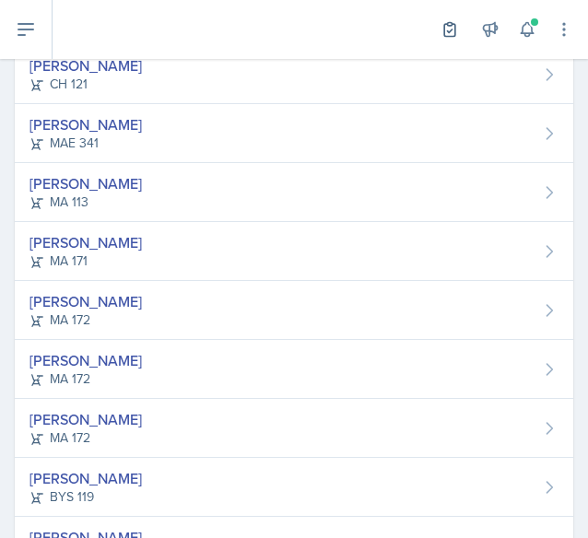
scroll to position [400, 0]
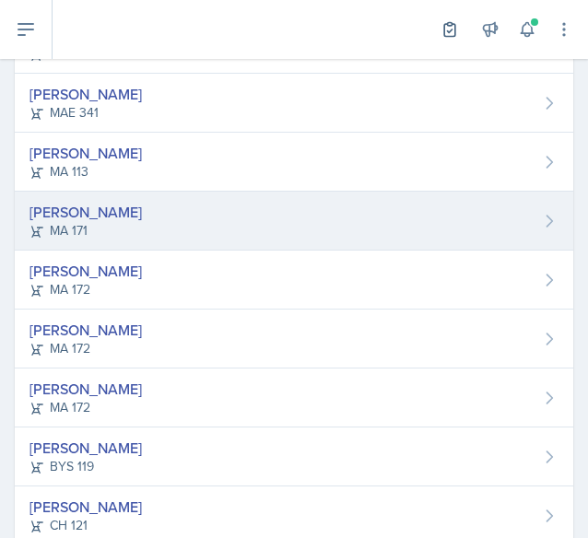
click at [193, 224] on div "[PERSON_NAME] MA 171" at bounding box center [294, 221] width 558 height 59
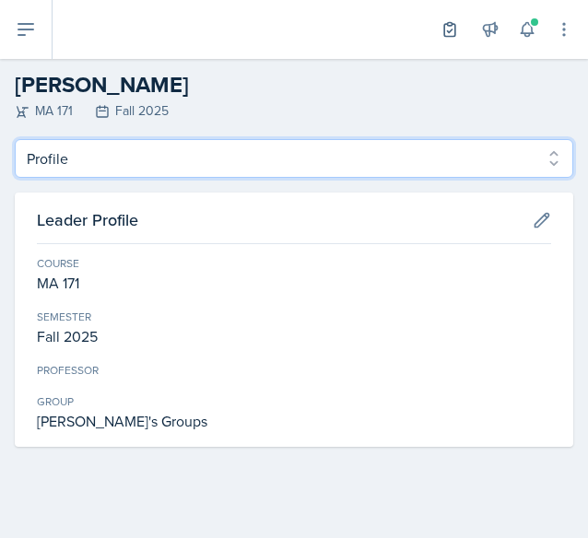
click at [199, 167] on select "Profile Planning Sheets Observation Forms Uploads" at bounding box center [294, 158] width 558 height 39
select select "Planning Sheets"
click at [15, 139] on select "Profile Planning Sheets Observation Forms Uploads" at bounding box center [294, 158] width 558 height 39
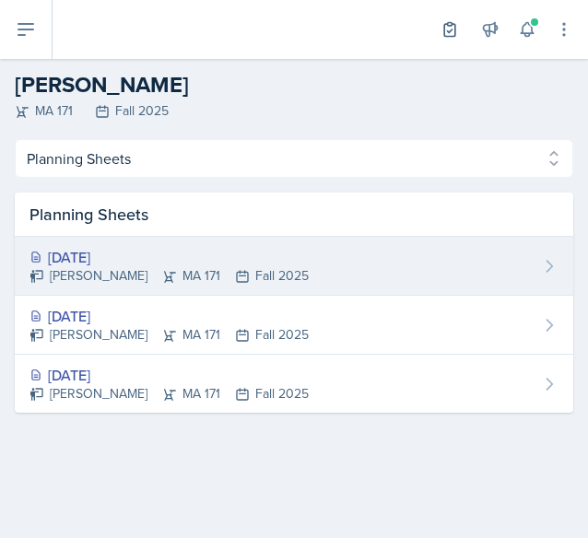
click at [129, 267] on div "[PERSON_NAME] MA 171 Fall 2025" at bounding box center [168, 275] width 279 height 19
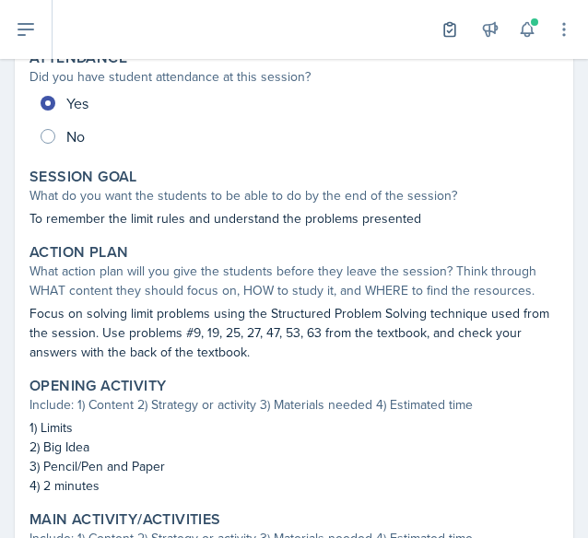
scroll to position [260, 0]
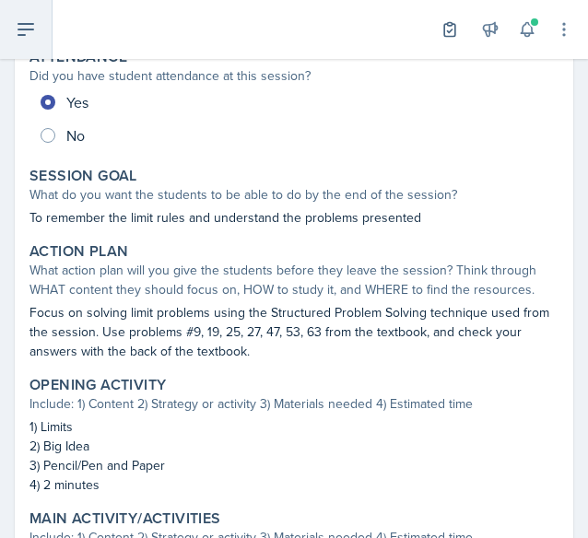
click at [27, 34] on icon at bounding box center [26, 29] width 22 height 22
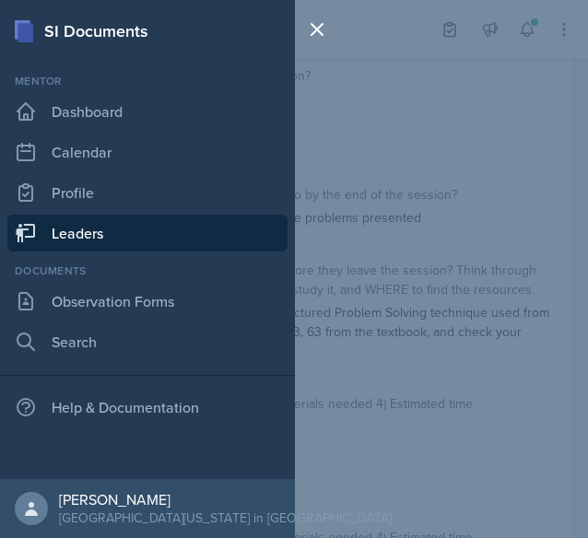
click at [107, 219] on link "Leaders" at bounding box center [147, 233] width 280 height 37
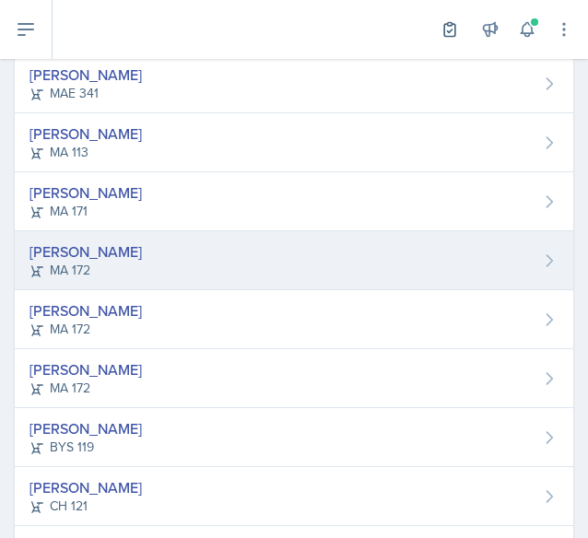
scroll to position [420, 0]
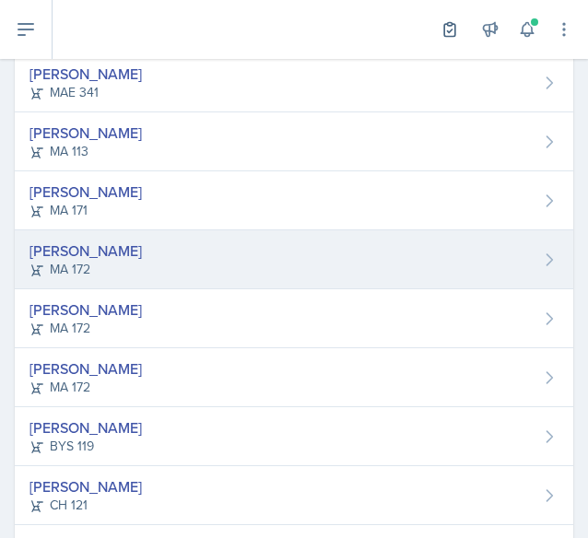
click at [129, 261] on div "Sierra Harley MA 172" at bounding box center [294, 259] width 558 height 59
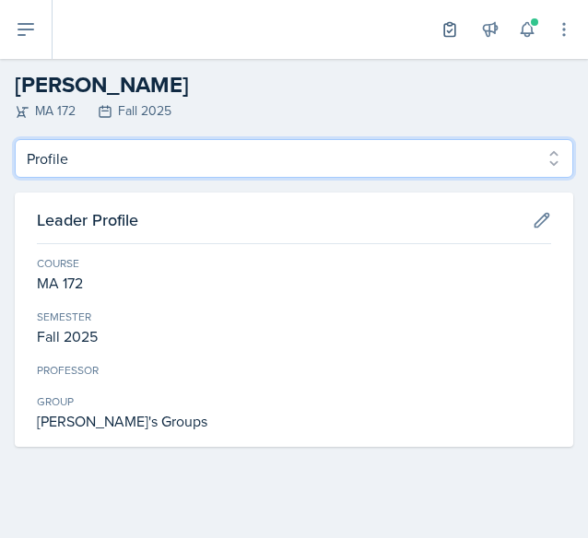
click at [114, 176] on select "Profile Planning Sheets Observation Forms Uploads" at bounding box center [294, 158] width 558 height 39
select select "Planning Sheets"
click at [15, 139] on select "Profile Planning Sheets Observation Forms Uploads" at bounding box center [294, 158] width 558 height 39
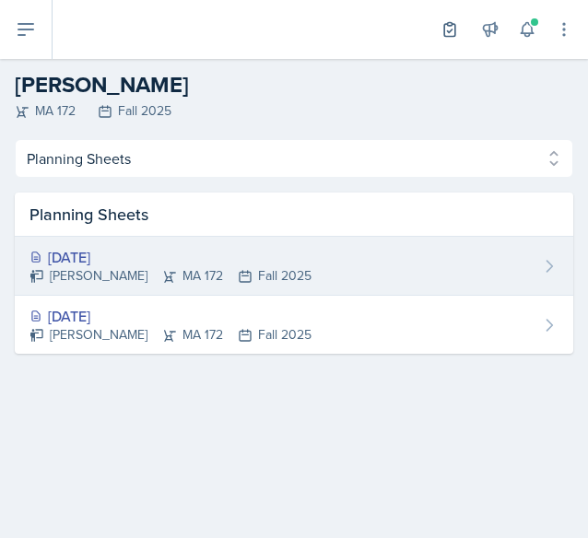
click at [123, 266] on div "[DATE]" at bounding box center [170, 257] width 282 height 22
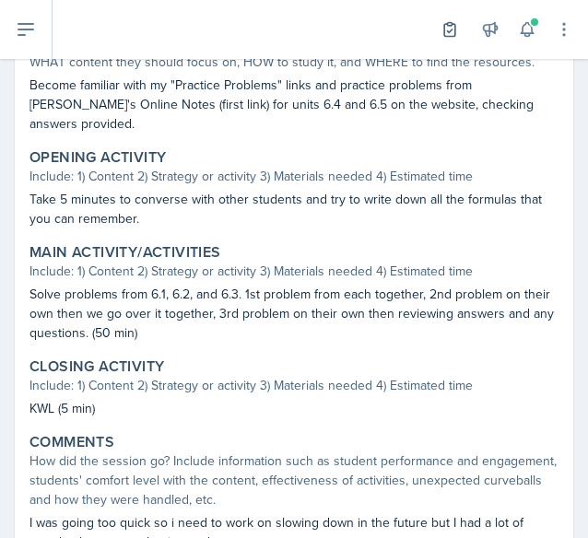
scroll to position [489, 0]
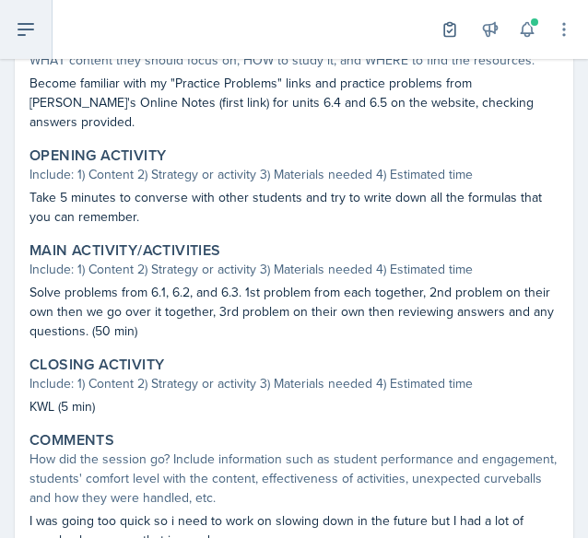
click at [34, 17] on button at bounding box center [26, 29] width 53 height 59
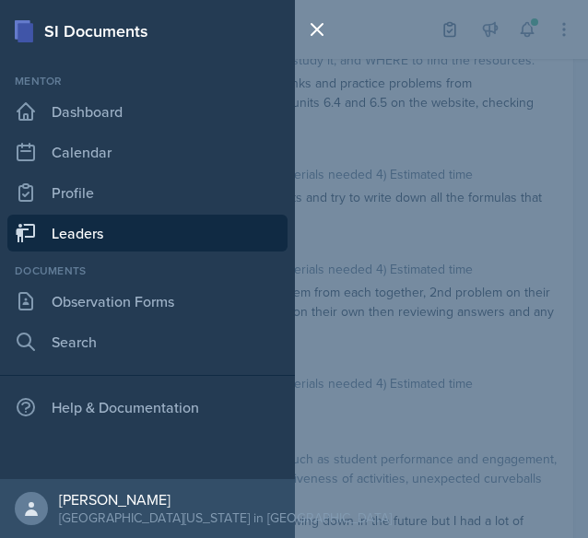
click at [86, 226] on link "Leaders" at bounding box center [147, 233] width 280 height 37
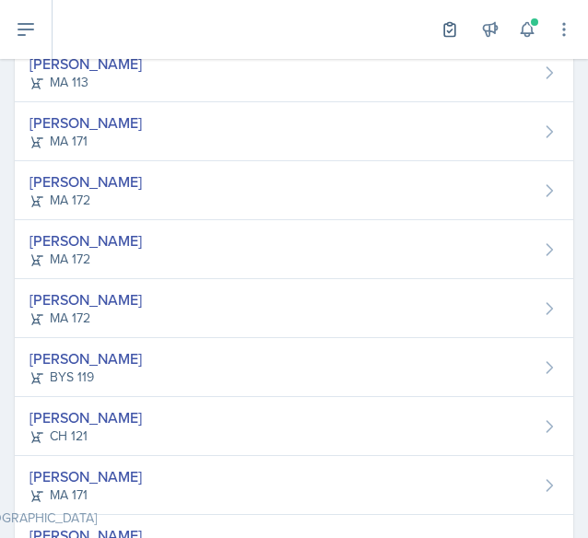
drag, startPoint x: 86, startPoint y: 226, endPoint x: -146, endPoint y: 145, distance: 245.9
click at [0, 145] on html "SI Documents Mentor Dashboard Calendar Profile Leaders Documents Observation Fo…" at bounding box center [294, 269] width 588 height 538
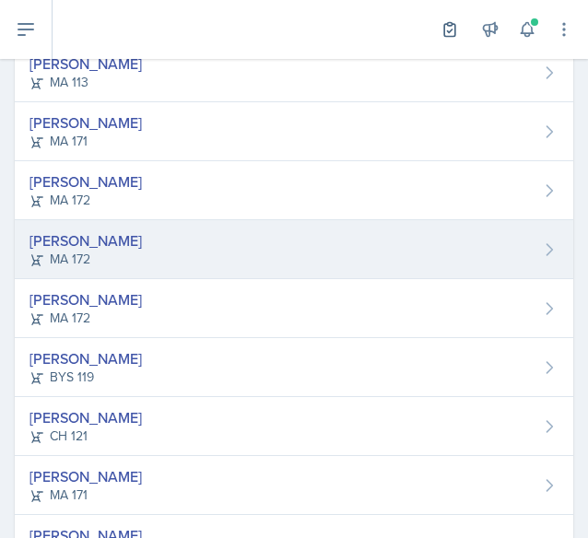
click at [109, 240] on div "[PERSON_NAME] MA 172" at bounding box center [294, 249] width 558 height 59
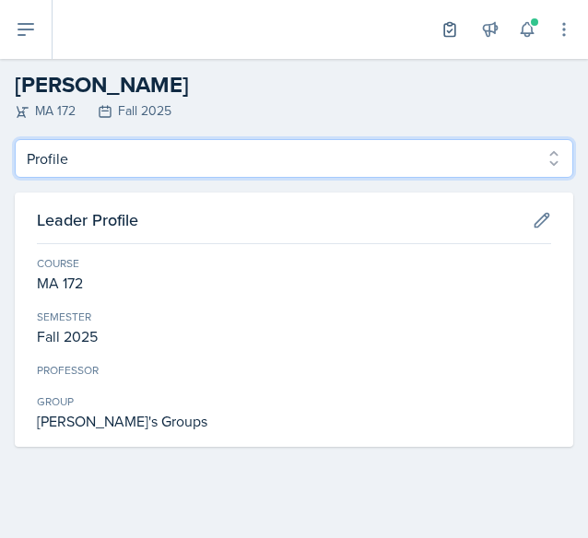
click at [87, 165] on select "Profile Planning Sheets Observation Forms Uploads" at bounding box center [294, 158] width 558 height 39
select select "Planning Sheets"
click at [15, 139] on select "Profile Planning Sheets Observation Forms Uploads" at bounding box center [294, 158] width 558 height 39
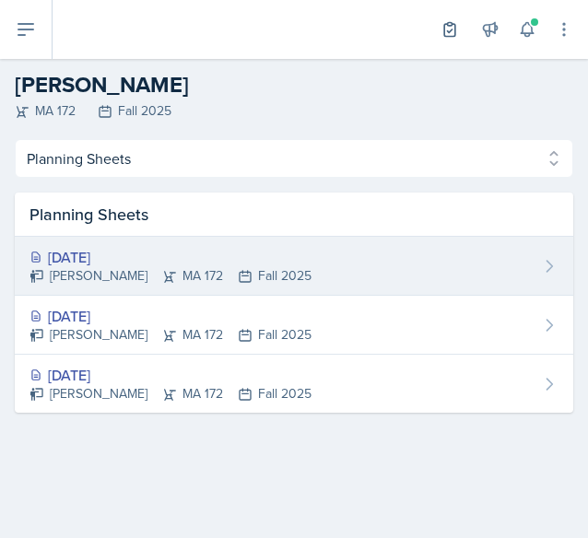
click at [114, 263] on div "[DATE]" at bounding box center [170, 257] width 282 height 22
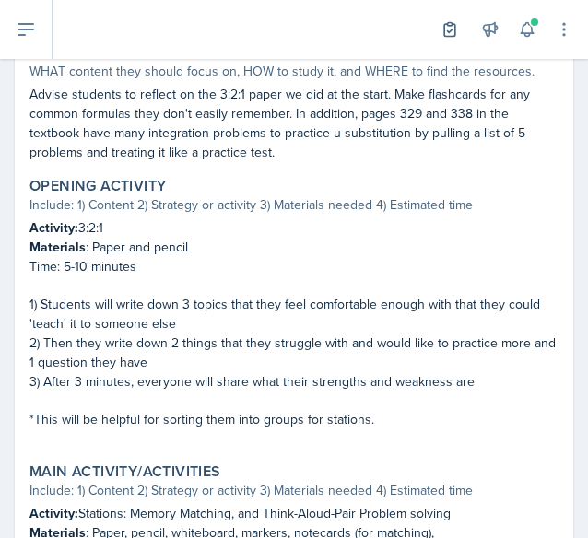
scroll to position [508, 0]
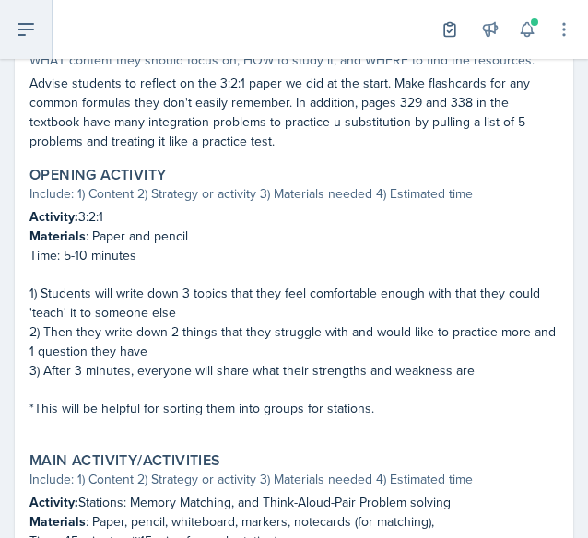
click at [28, 28] on icon at bounding box center [26, 29] width 22 height 22
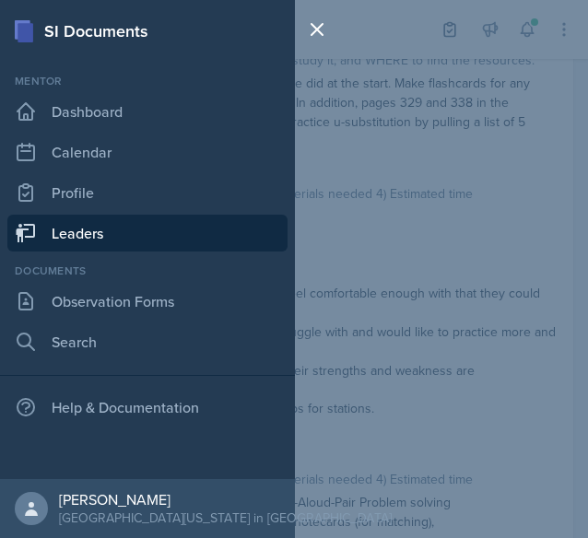
click at [86, 226] on link "Leaders" at bounding box center [147, 233] width 280 height 37
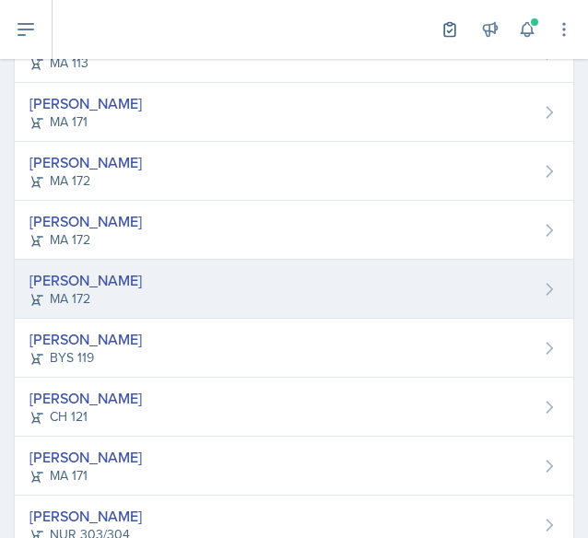
click at [182, 271] on div "[PERSON_NAME] MA 172" at bounding box center [294, 289] width 558 height 59
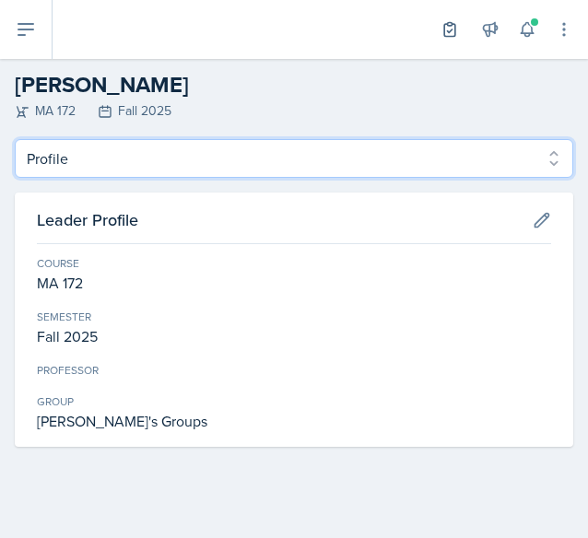
click at [104, 167] on select "Profile Planning Sheets Observation Forms Uploads" at bounding box center [294, 158] width 558 height 39
select select "Planning Sheets"
click at [15, 139] on select "Profile Planning Sheets Observation Forms Uploads" at bounding box center [294, 158] width 558 height 39
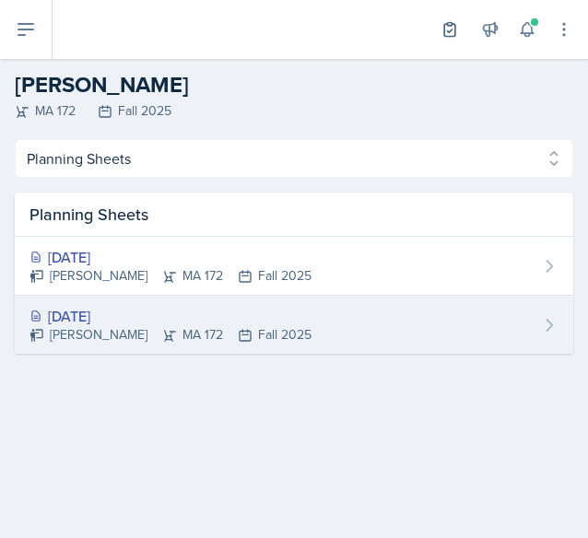
click at [195, 312] on div "[DATE]" at bounding box center [170, 316] width 282 height 22
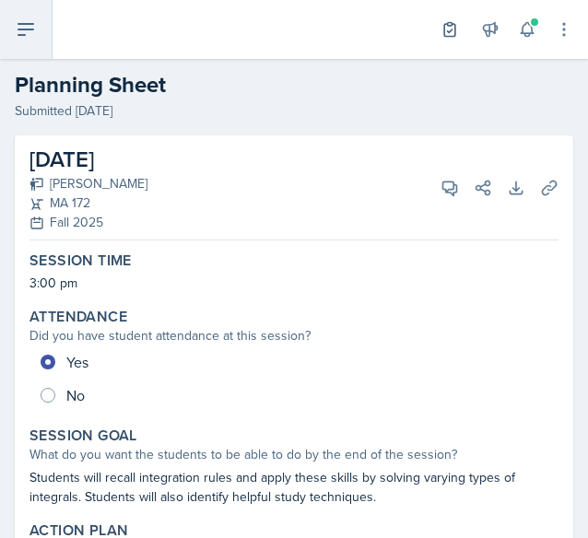
click at [47, 28] on button at bounding box center [26, 29] width 53 height 59
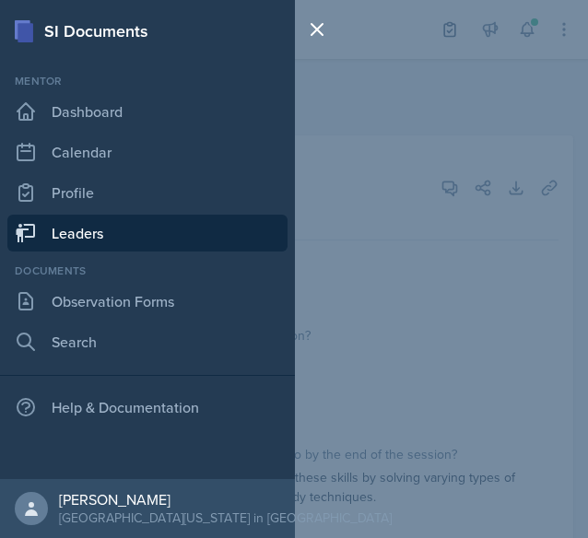
click at [103, 225] on link "Leaders" at bounding box center [147, 233] width 280 height 37
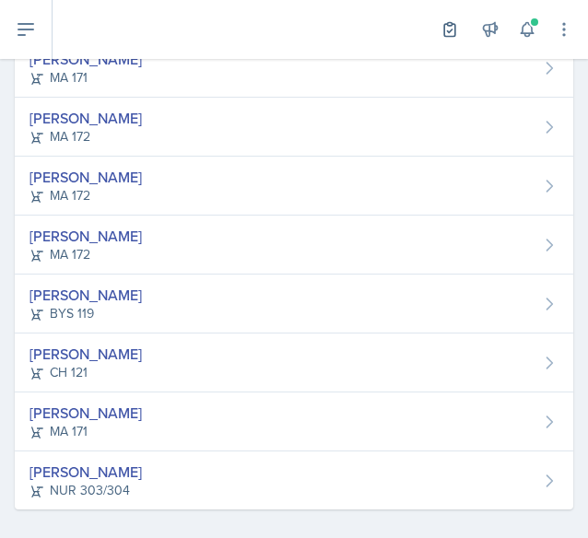
scroll to position [563, 0]
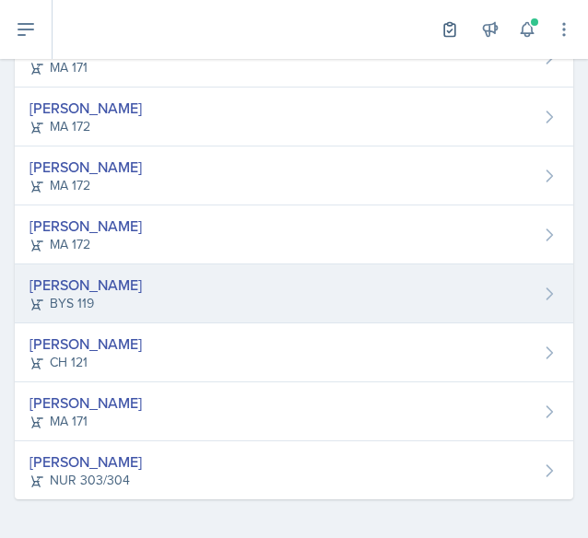
click at [139, 274] on div "[PERSON_NAME] BYS 119" at bounding box center [294, 293] width 558 height 59
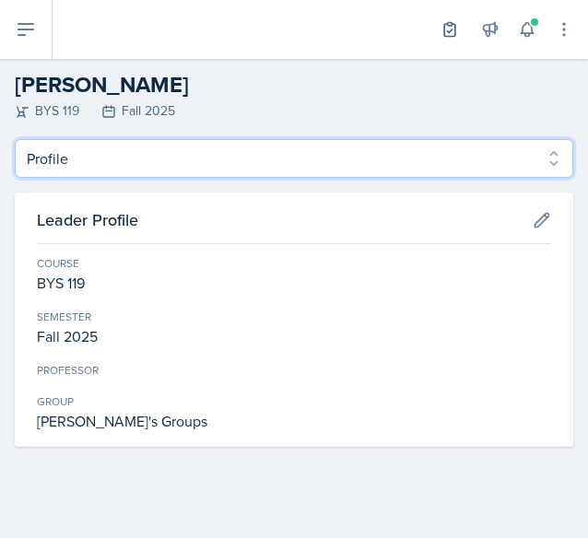
click at [101, 163] on select "Profile Planning Sheets Observation Forms Uploads" at bounding box center [294, 158] width 558 height 39
select select "Observation Forms"
click at [15, 139] on select "Profile Planning Sheets Observation Forms Uploads" at bounding box center [294, 158] width 558 height 39
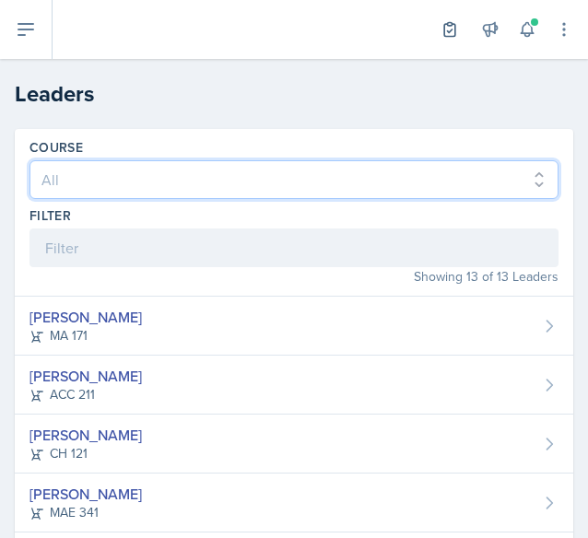
click at [116, 169] on select "All ACC 211 ACC 212 ACC 307 BYS 119 BYS 215 BYS 300 CH 101 CH 121 CH 331 CPE 21…" at bounding box center [293, 179] width 529 height 39
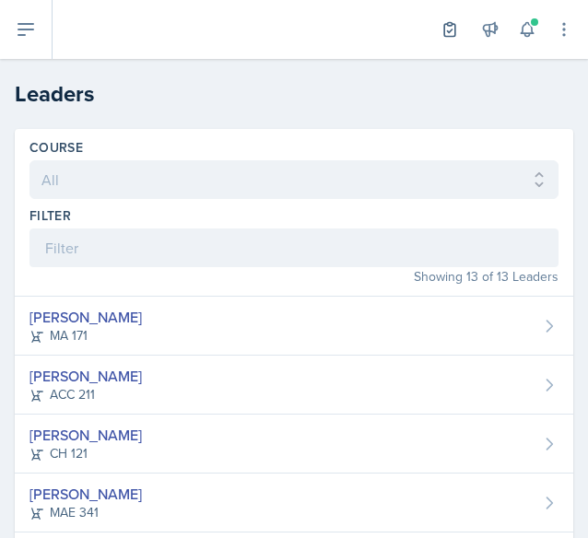
click at [109, 125] on header "Leaders" at bounding box center [294, 94] width 588 height 70
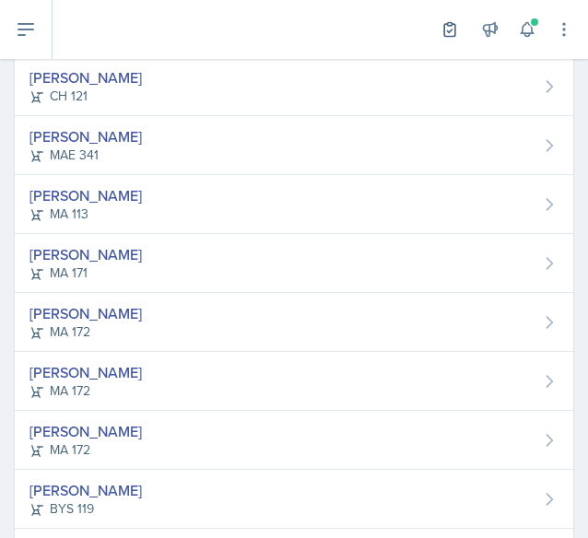
scroll to position [563, 0]
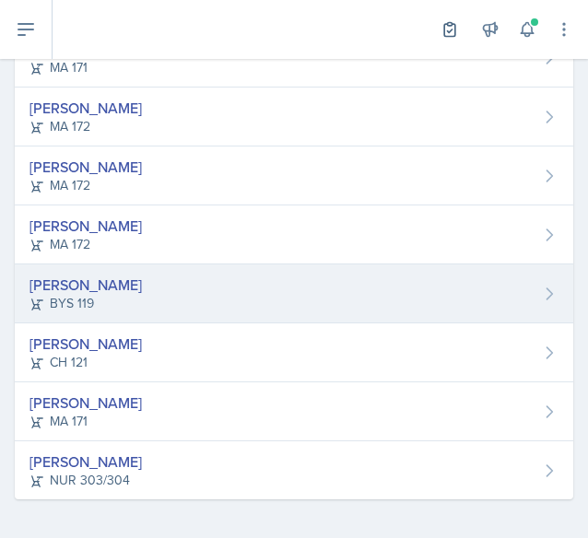
click at [163, 270] on div "[PERSON_NAME] BYS 119" at bounding box center [294, 293] width 558 height 59
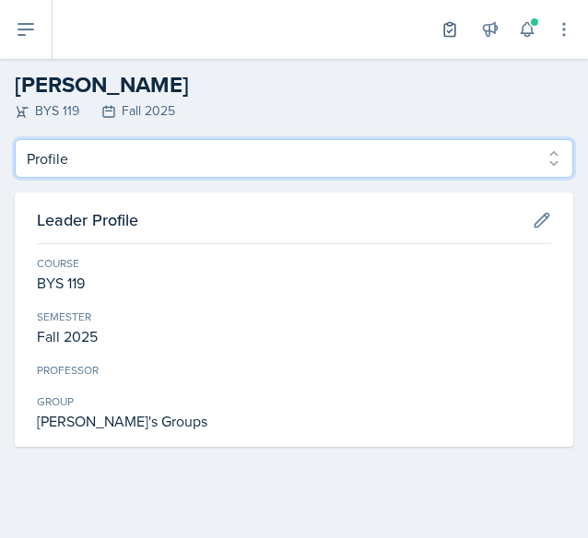
click at [164, 164] on select "Profile Planning Sheets Observation Forms Uploads" at bounding box center [294, 158] width 558 height 39
select select "Planning Sheets"
click at [15, 139] on select "Profile Planning Sheets Observation Forms Uploads" at bounding box center [294, 158] width 558 height 39
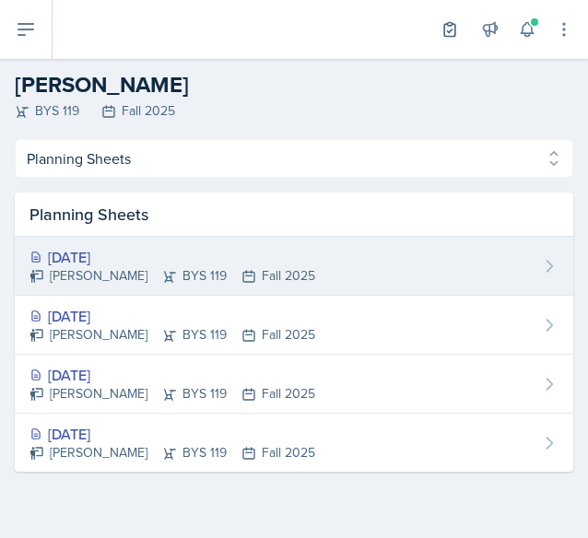
click at [103, 263] on div "[DATE]" at bounding box center [172, 257] width 286 height 22
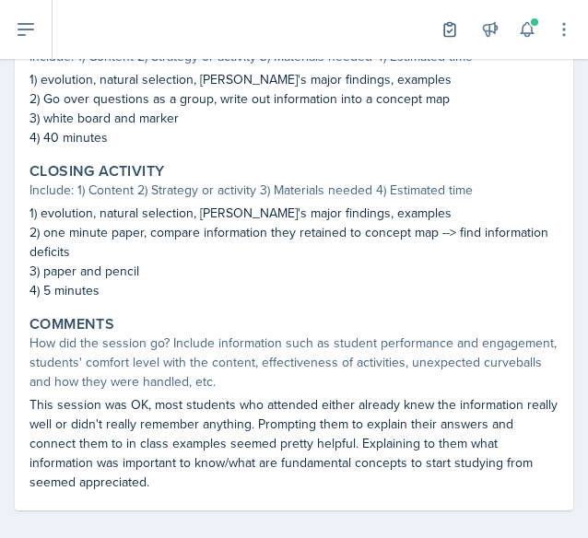
scroll to position [835, 0]
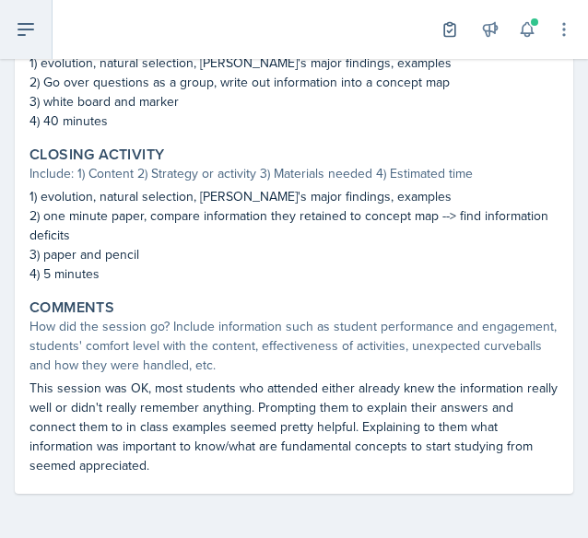
click at [29, 28] on icon at bounding box center [26, 29] width 22 height 22
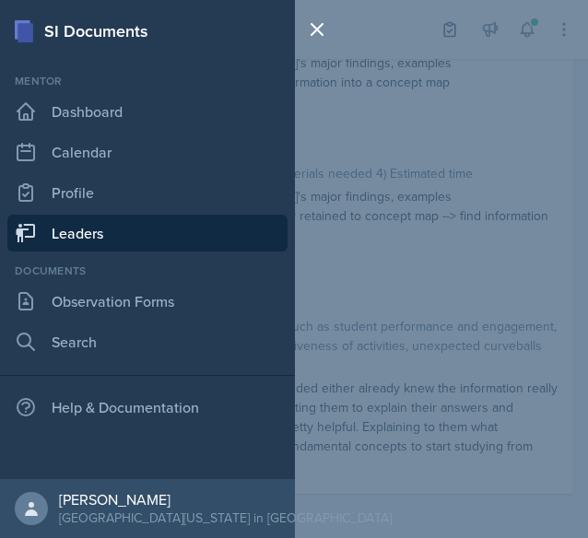
click at [72, 240] on link "Leaders" at bounding box center [147, 233] width 280 height 37
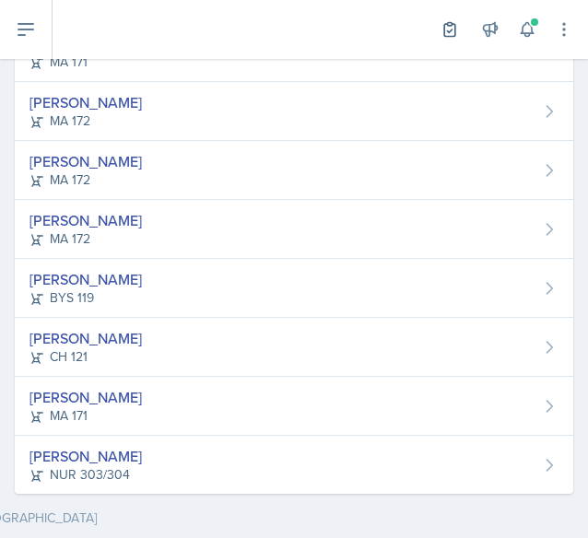
scroll to position [563, 0]
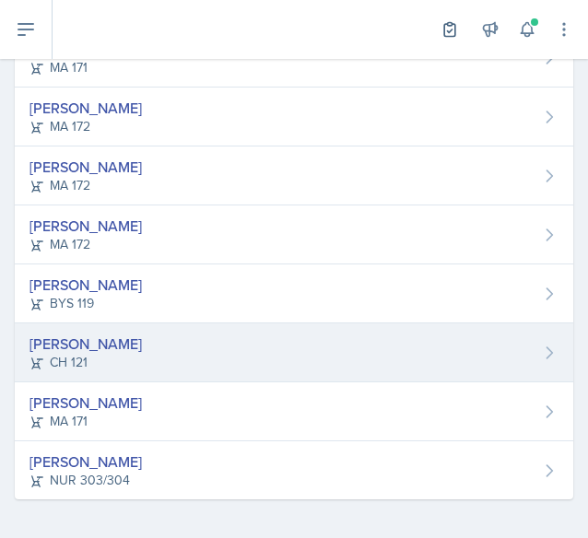
click at [171, 351] on div "[PERSON_NAME] CH 121" at bounding box center [294, 352] width 558 height 59
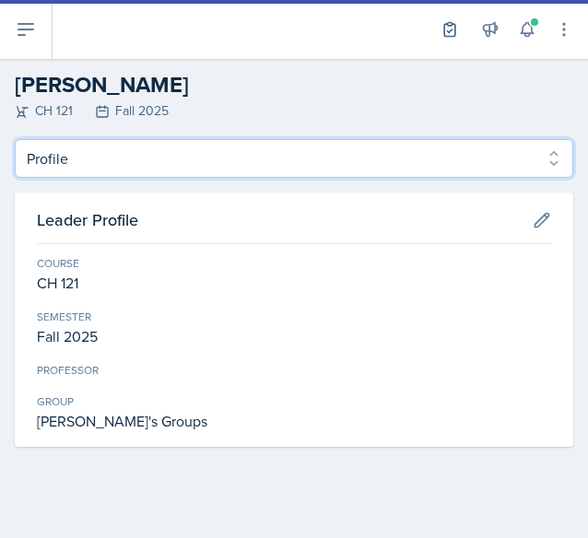
click at [163, 162] on select "Profile Planning Sheets Observation Forms Uploads" at bounding box center [294, 158] width 558 height 39
select select "Planning Sheets"
click at [15, 139] on select "Profile Planning Sheets Observation Forms Uploads" at bounding box center [294, 158] width 558 height 39
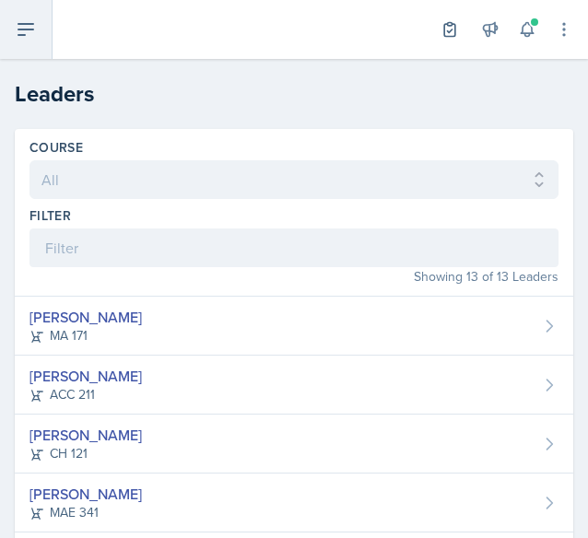
click at [28, 41] on button at bounding box center [26, 29] width 53 height 59
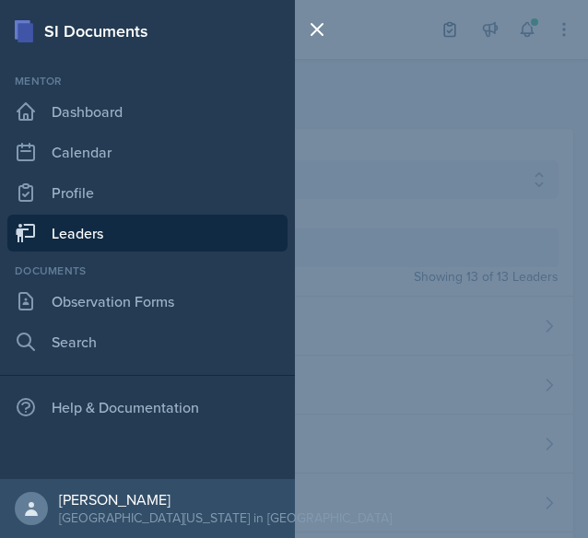
click at [103, 239] on link "Leaders" at bounding box center [147, 233] width 280 height 37
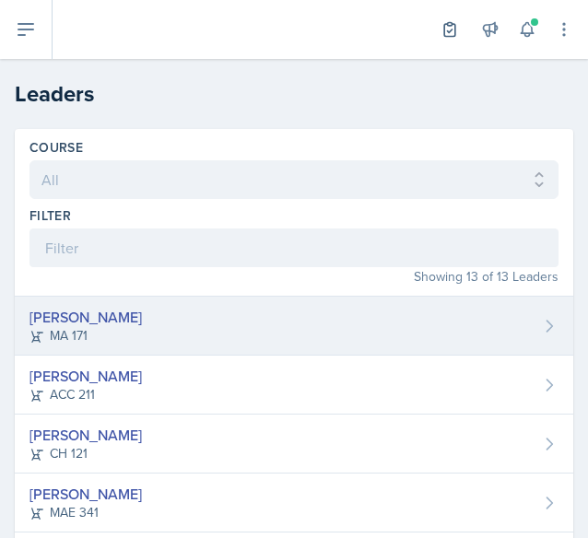
scroll to position [563, 0]
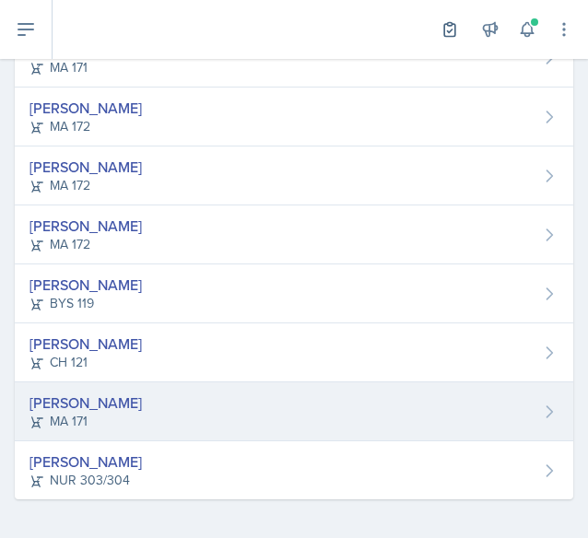
click at [101, 401] on div "[PERSON_NAME]" at bounding box center [85, 402] width 112 height 22
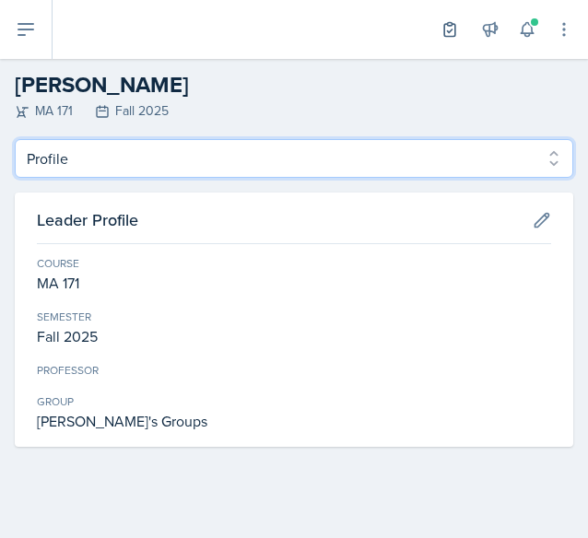
click at [170, 141] on select "Profile Planning Sheets Observation Forms Uploads" at bounding box center [294, 158] width 558 height 39
select select "Planning Sheets"
click at [15, 139] on select "Profile Planning Sheets Observation Forms Uploads" at bounding box center [294, 158] width 558 height 39
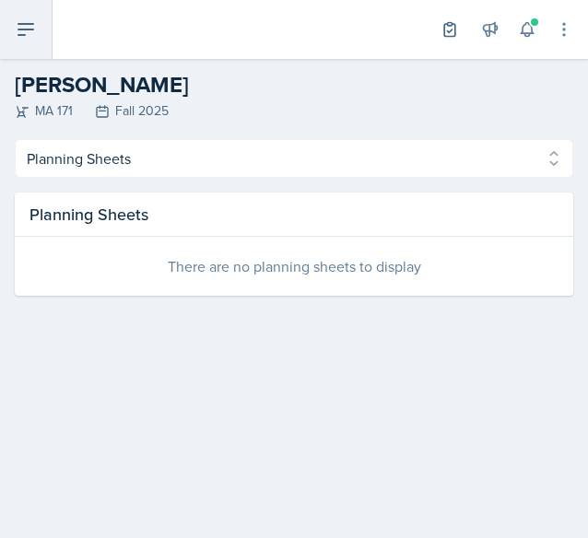
click at [18, 20] on icon at bounding box center [26, 29] width 22 height 22
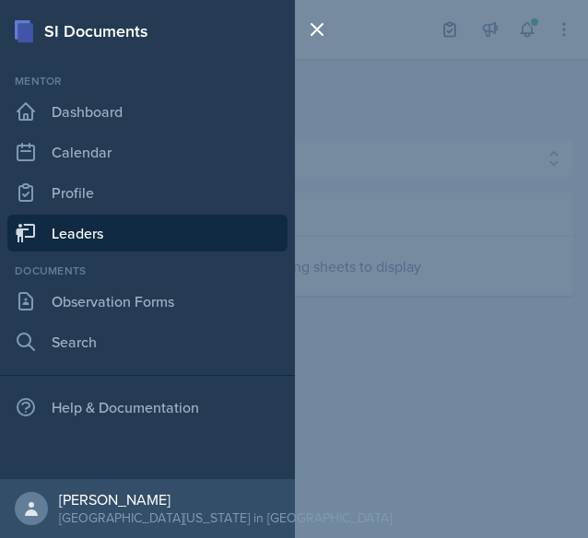
click at [127, 222] on link "Leaders" at bounding box center [147, 233] width 280 height 37
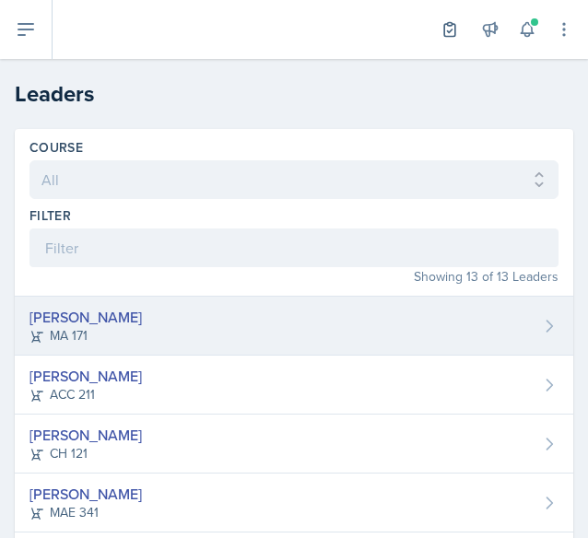
scroll to position [563, 0]
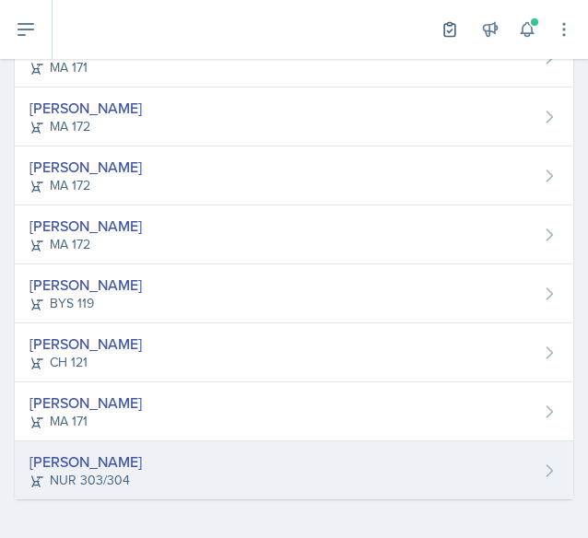
click at [127, 478] on div "NUR 303/304" at bounding box center [85, 480] width 112 height 19
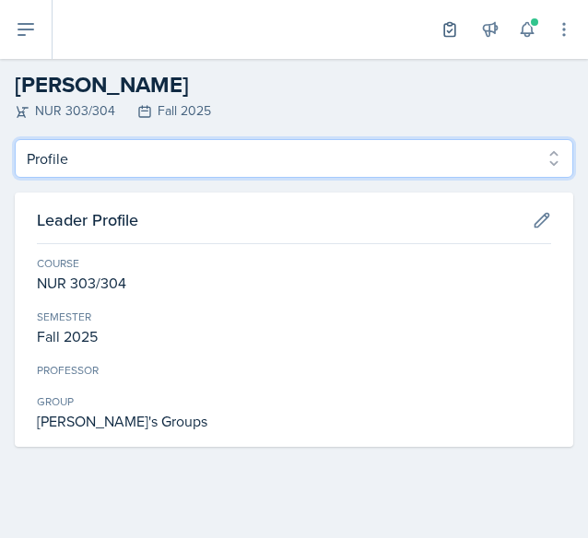
click at [167, 164] on select "Profile Planning Sheets Observation Forms Uploads" at bounding box center [294, 158] width 558 height 39
select select "Planning Sheets"
click at [15, 139] on select "Profile Planning Sheets Observation Forms Uploads" at bounding box center [294, 158] width 558 height 39
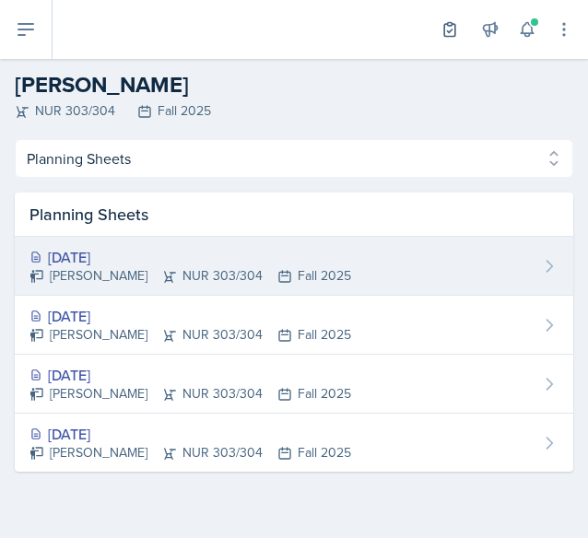
click at [153, 258] on div "[DATE]" at bounding box center [189, 257] width 321 height 22
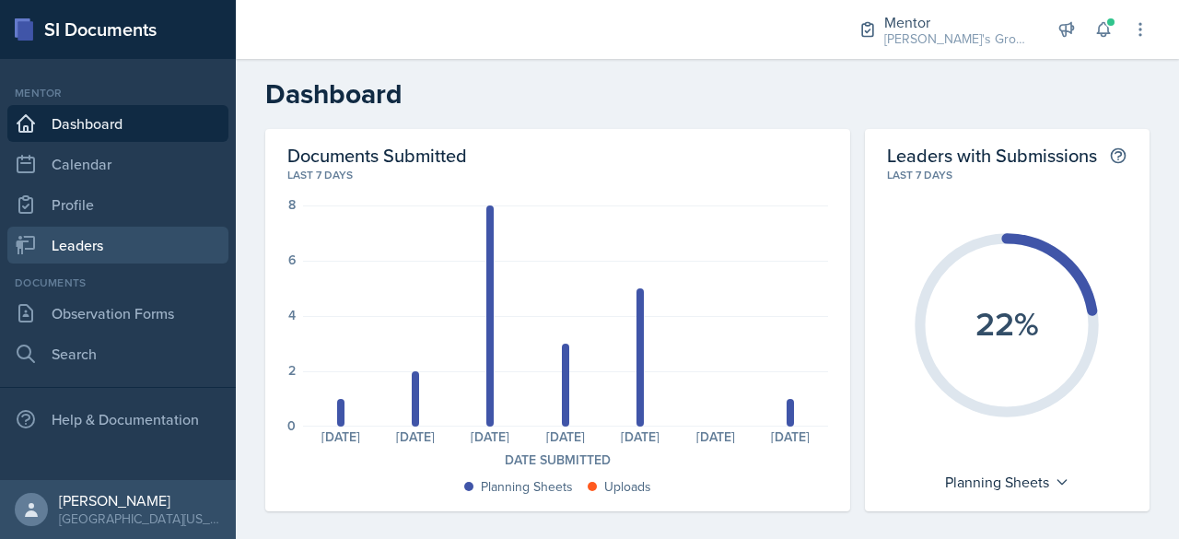
click at [141, 255] on link "Leaders" at bounding box center [117, 245] width 221 height 37
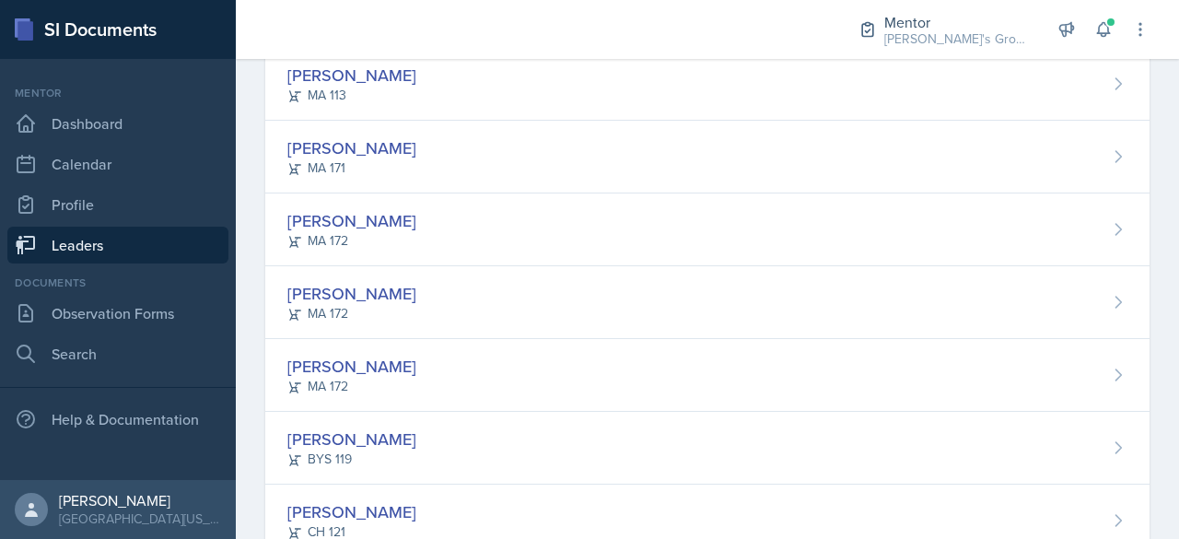
scroll to position [685, 0]
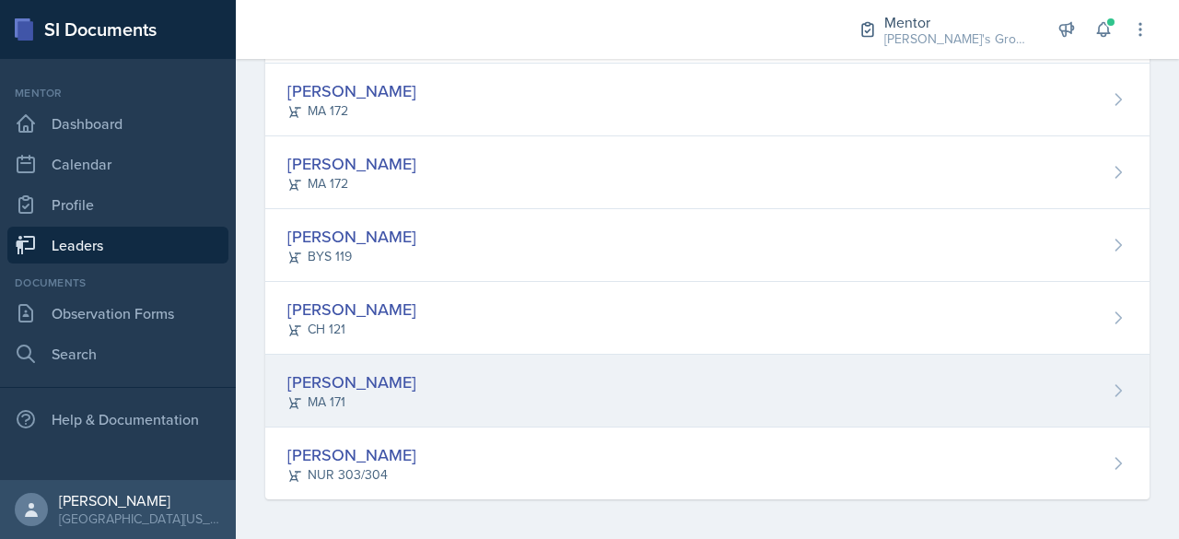
click at [419, 396] on div "[PERSON_NAME] MA 171" at bounding box center [707, 391] width 884 height 73
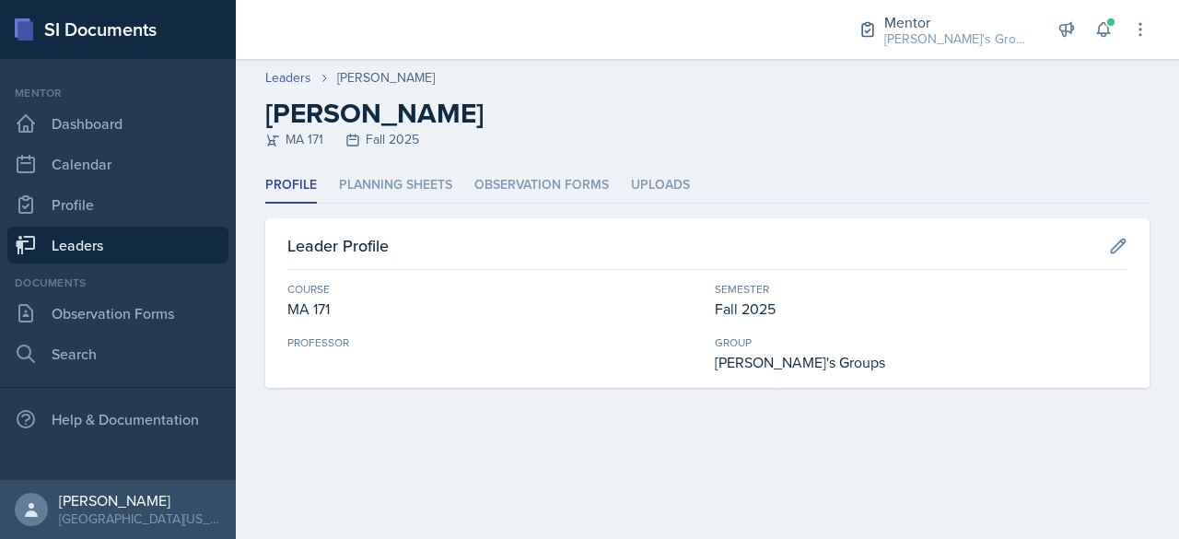
click at [405, 167] on header "Leaders Sai Rachakonda Sai Rachakonda MA 171 Fall 2025" at bounding box center [707, 113] width 943 height 109
click at [413, 181] on li "Planning Sheets" at bounding box center [395, 186] width 113 height 36
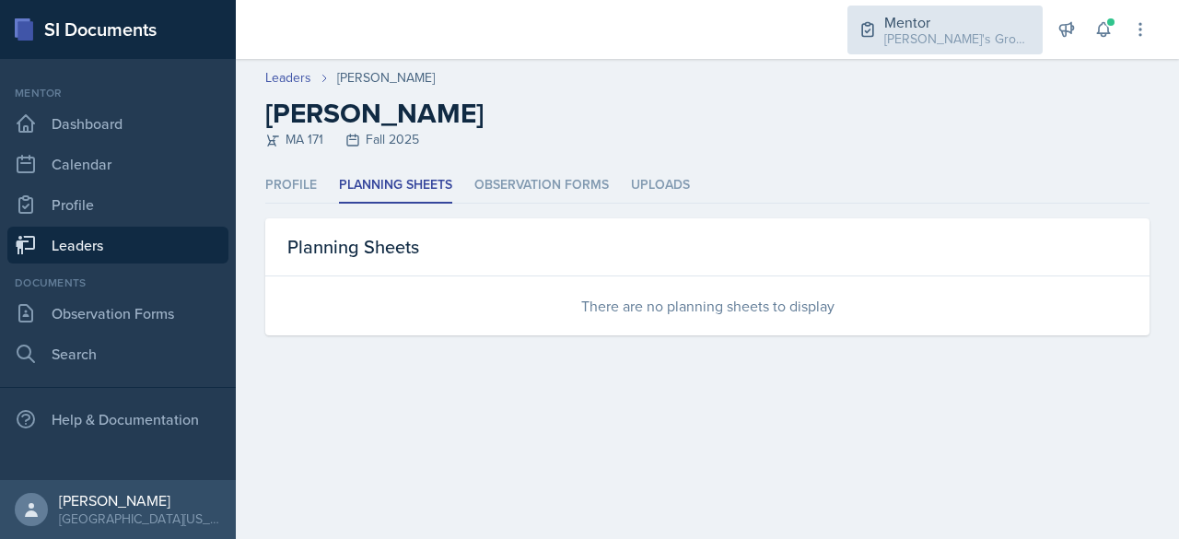
click at [860, 19] on div "Mentor Bella's Groups / Fall 2025" at bounding box center [944, 30] width 195 height 49
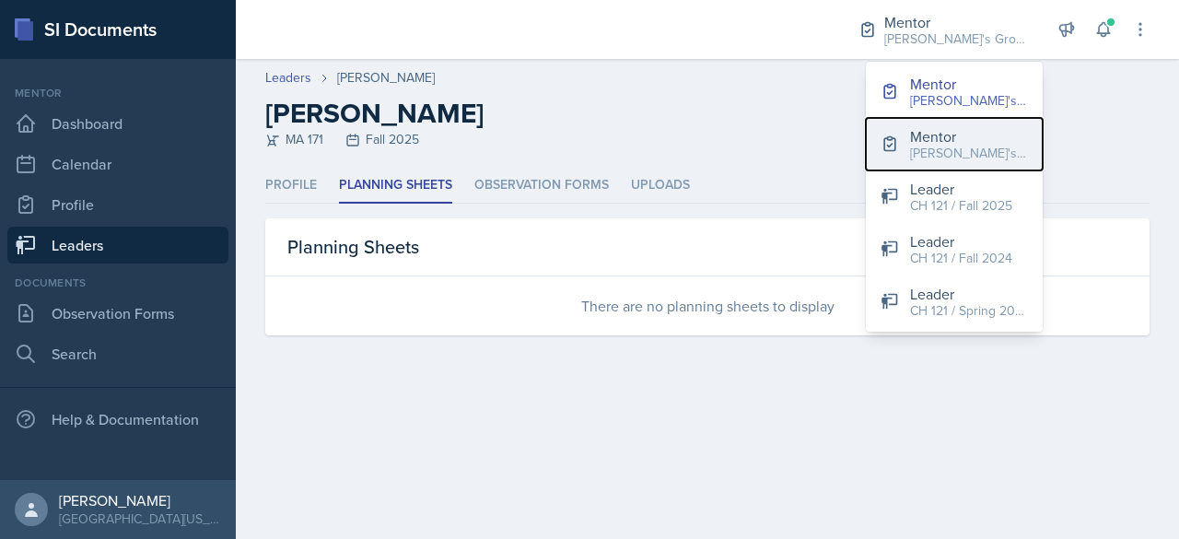
click at [971, 144] on div "[PERSON_NAME]'s Group / Spring 2025" at bounding box center [969, 153] width 118 height 19
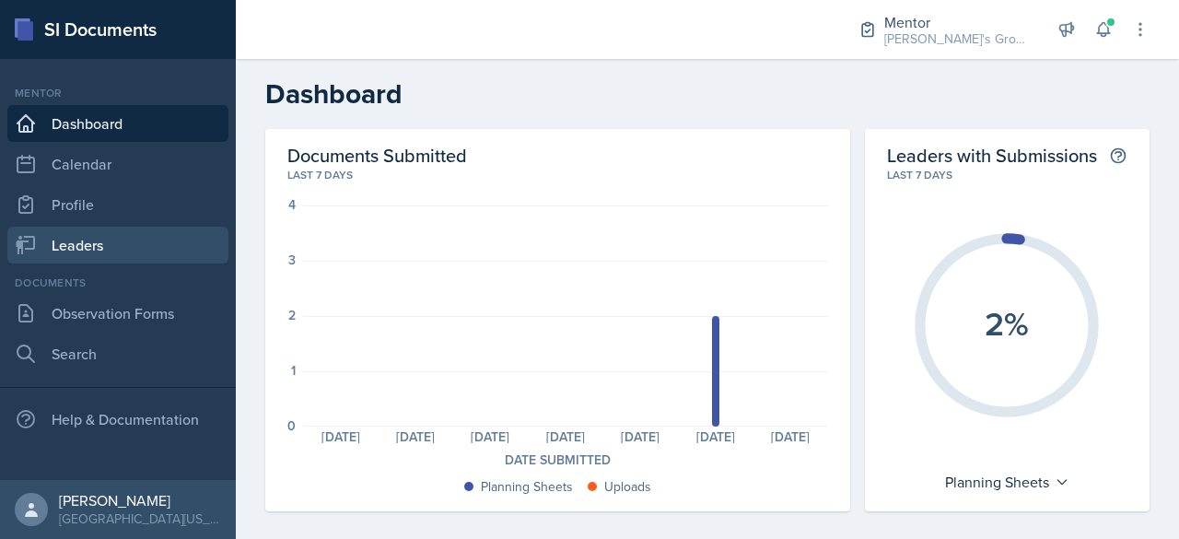
click at [119, 248] on link "Leaders" at bounding box center [117, 245] width 221 height 37
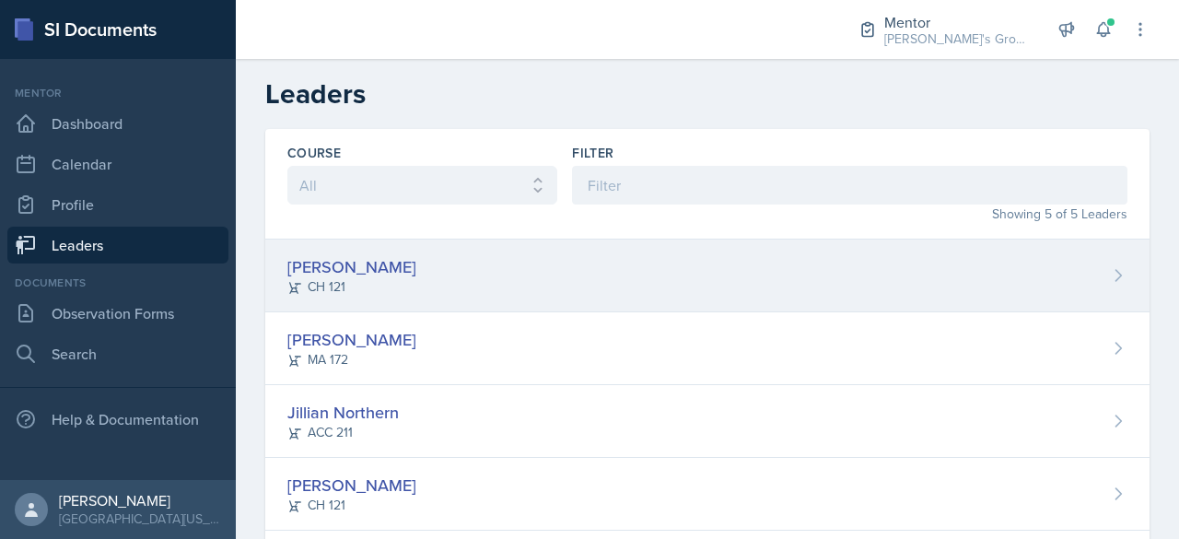
scroll to position [105, 0]
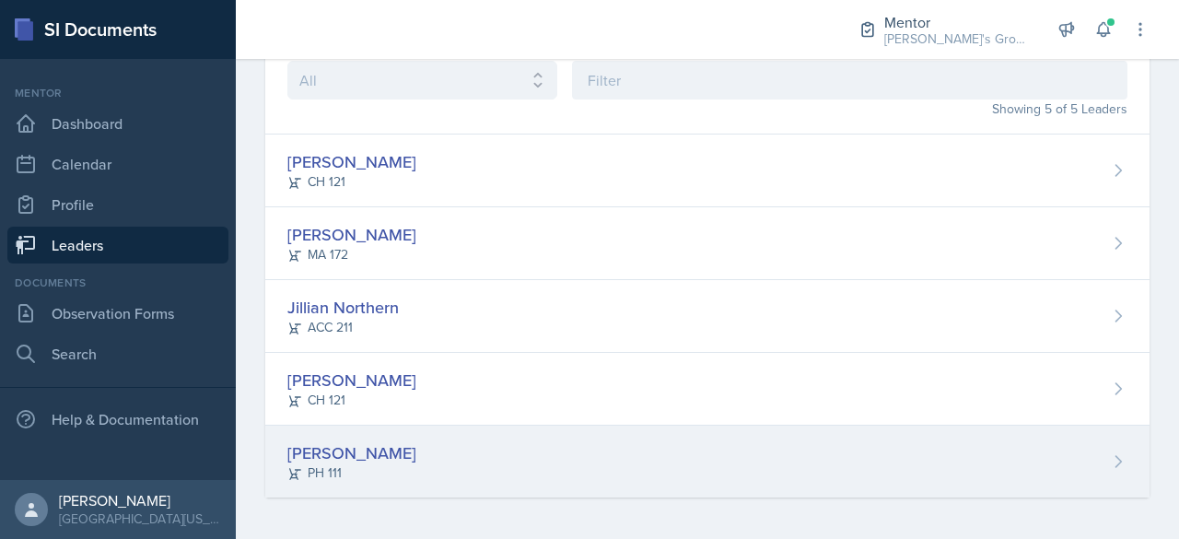
click at [448, 472] on div "Sai Rachakonda PH 111" at bounding box center [707, 462] width 884 height 72
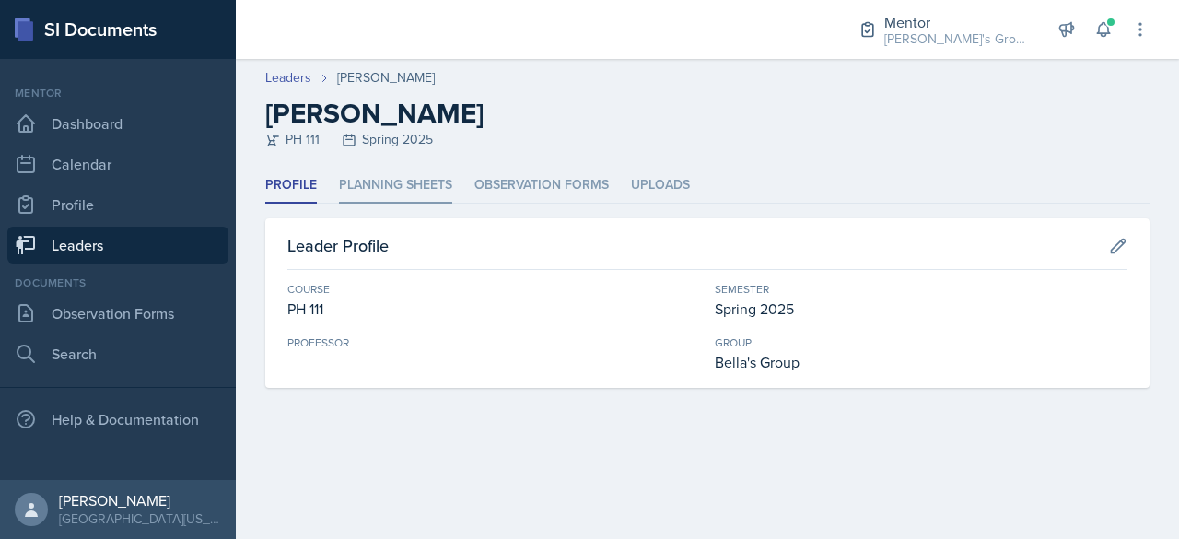
click at [431, 188] on li "Planning Sheets" at bounding box center [395, 186] width 113 height 36
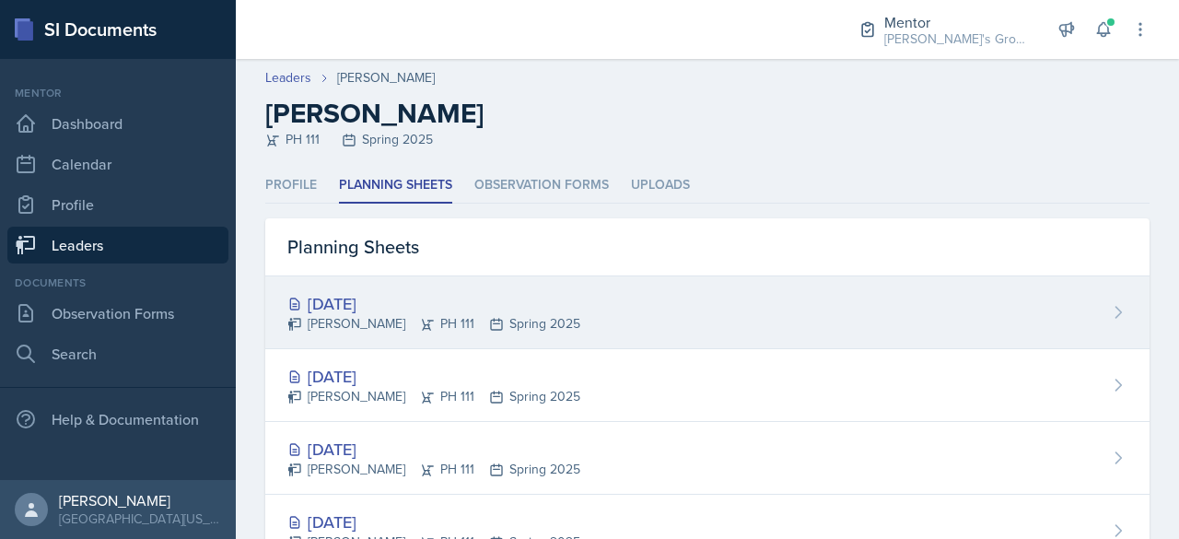
click at [380, 297] on div "[DATE]" at bounding box center [433, 303] width 293 height 25
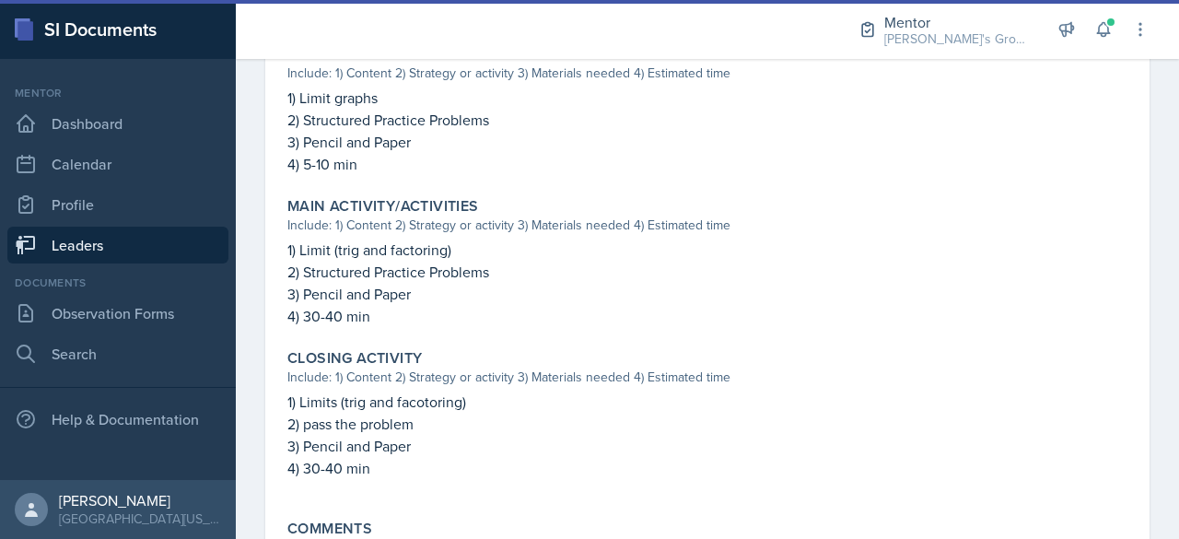
scroll to position [778, 0]
